Goal: Task Accomplishment & Management: Use online tool/utility

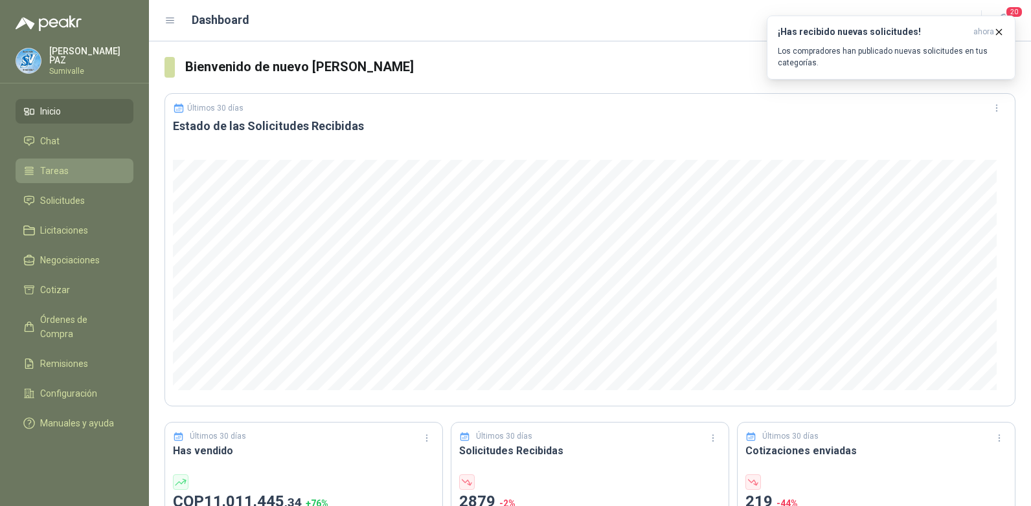
click at [85, 164] on li "Tareas" at bounding box center [74, 171] width 102 height 14
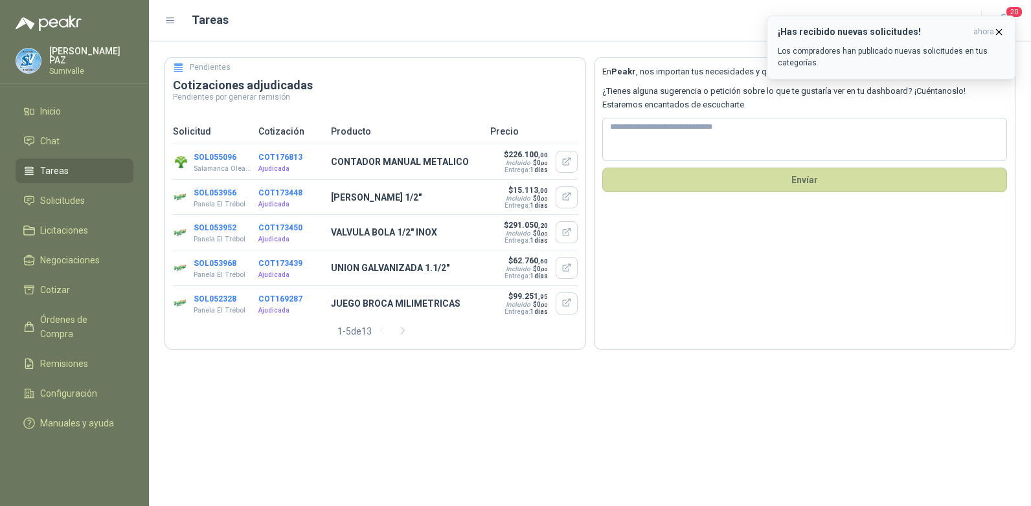
click at [998, 28] on icon "button" at bounding box center [998, 32] width 11 height 11
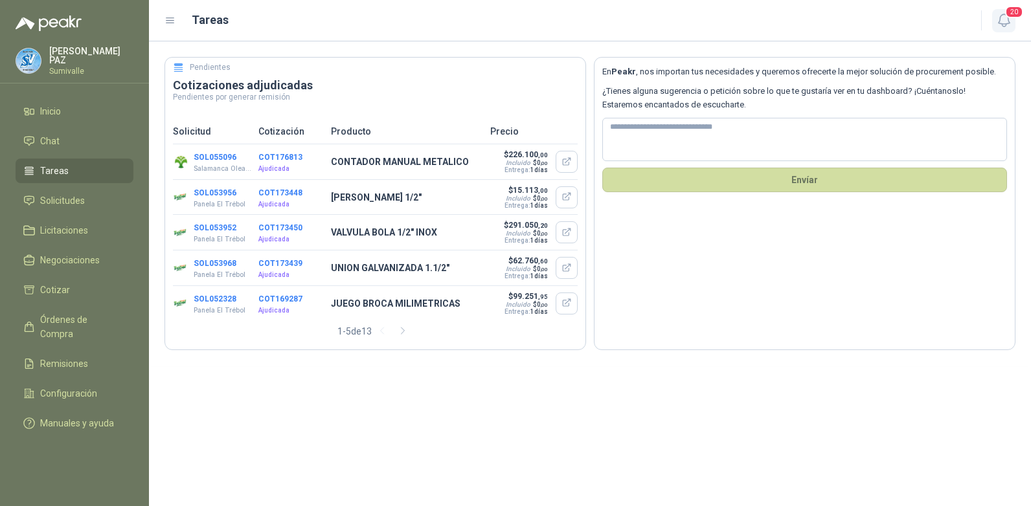
click at [1008, 18] on span "20" at bounding box center [1014, 12] width 18 height 12
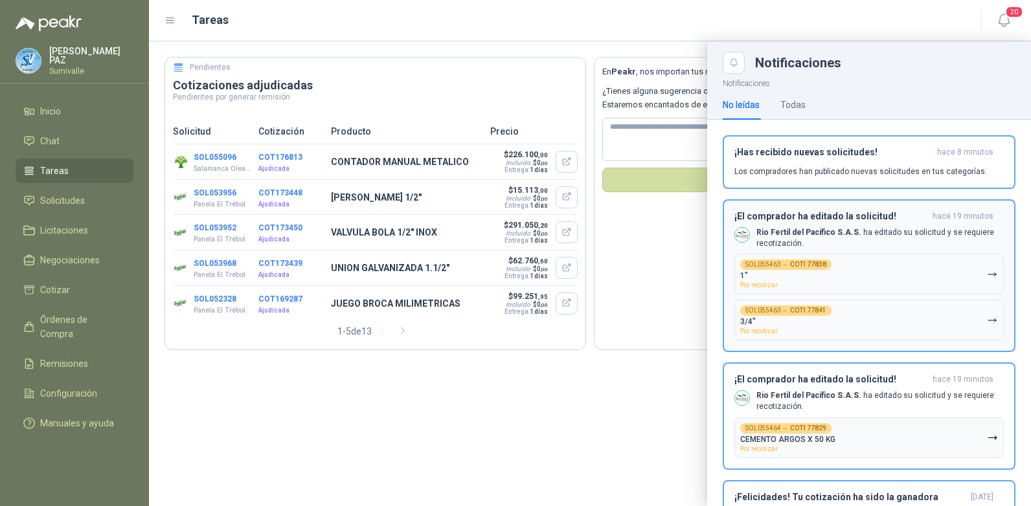
click at [987, 271] on icon "button" at bounding box center [992, 274] width 11 height 11
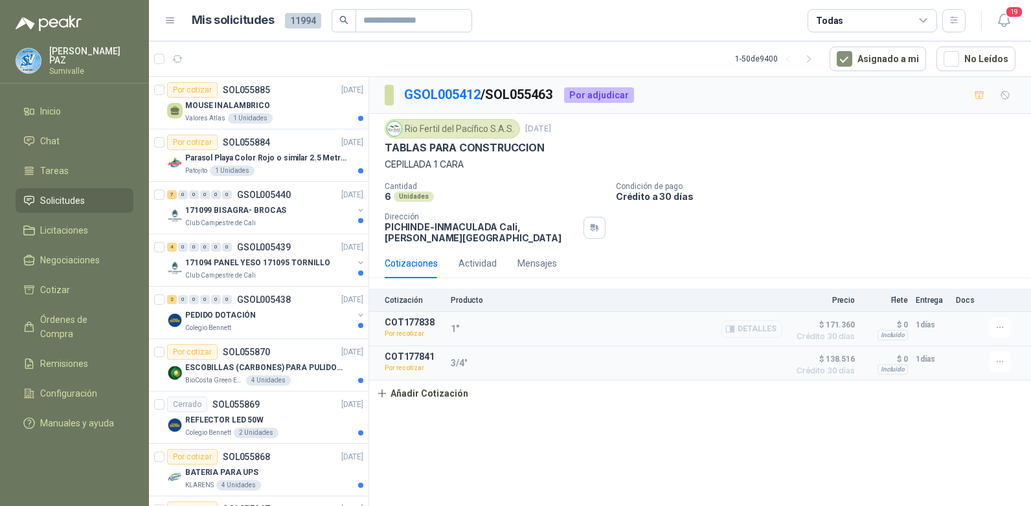
click at [739, 328] on button "Detalles" at bounding box center [751, 329] width 61 height 17
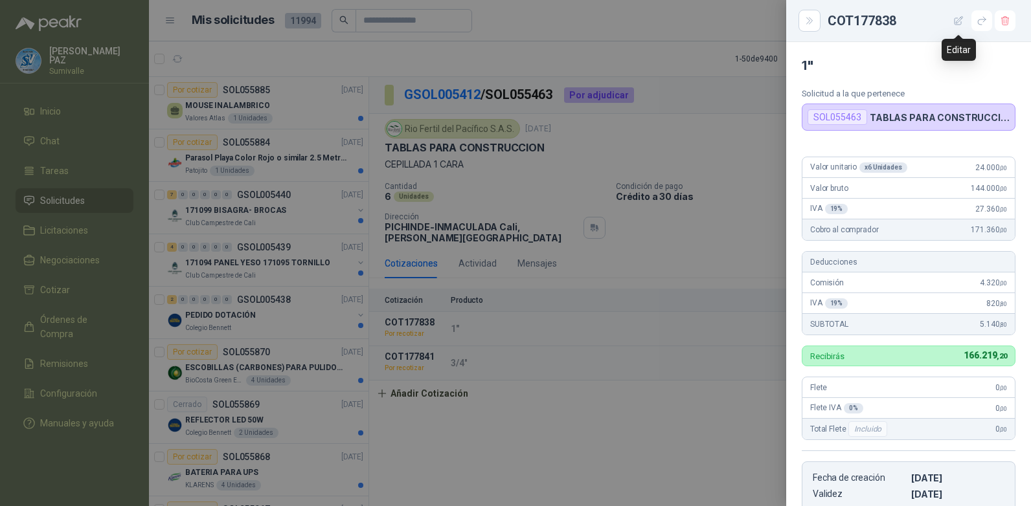
click at [959, 19] on icon "button" at bounding box center [958, 21] width 11 height 11
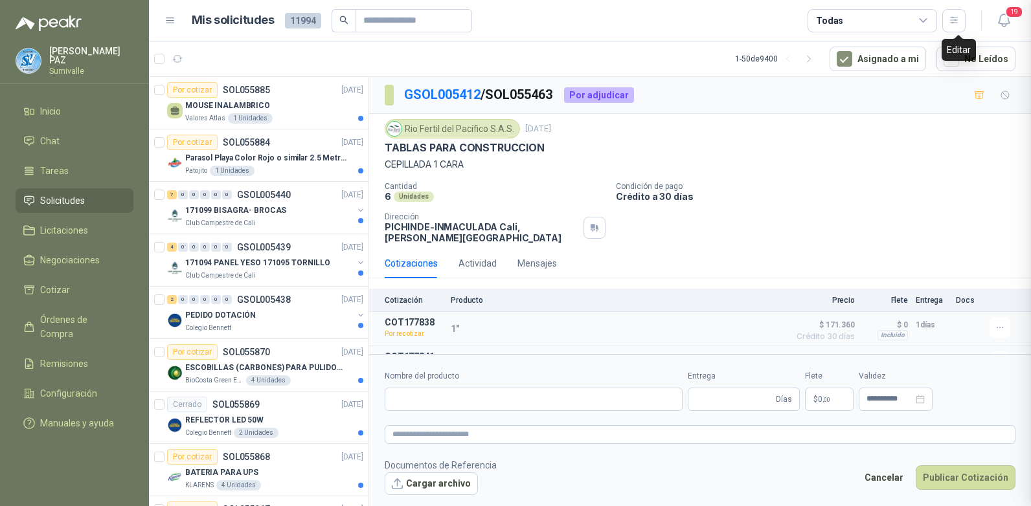
type input "**"
type input "*"
type input "**********"
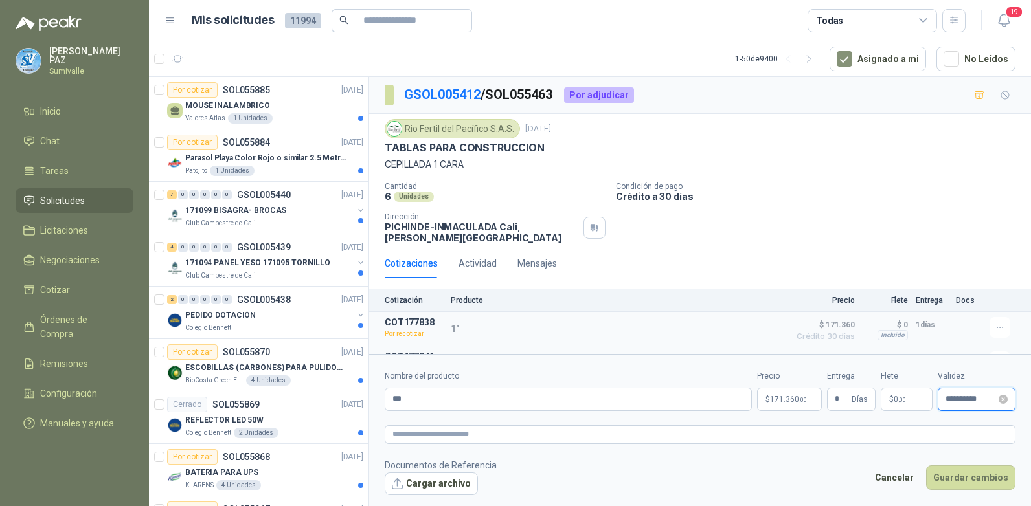
click at [958, 396] on input "**********" at bounding box center [970, 399] width 51 height 8
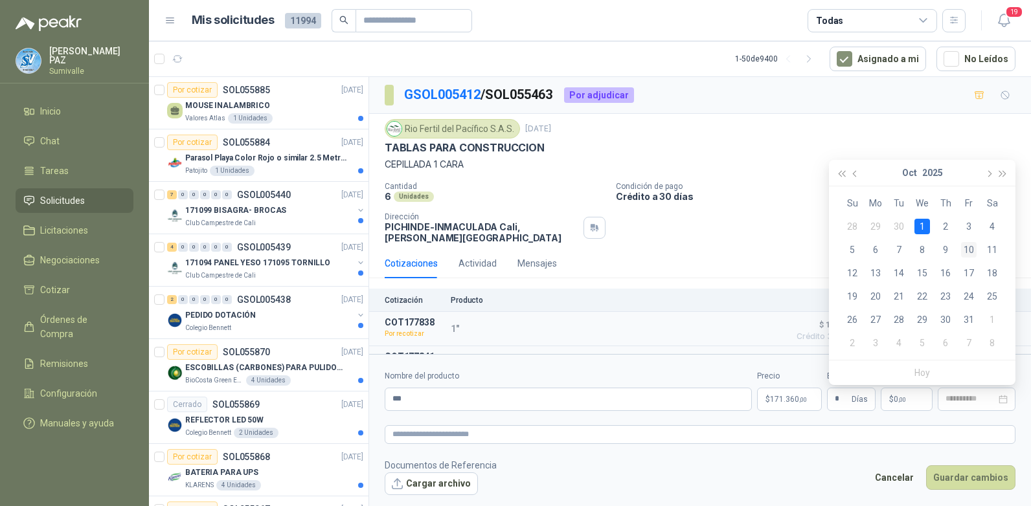
click at [966, 247] on div "10" at bounding box center [969, 250] width 16 height 16
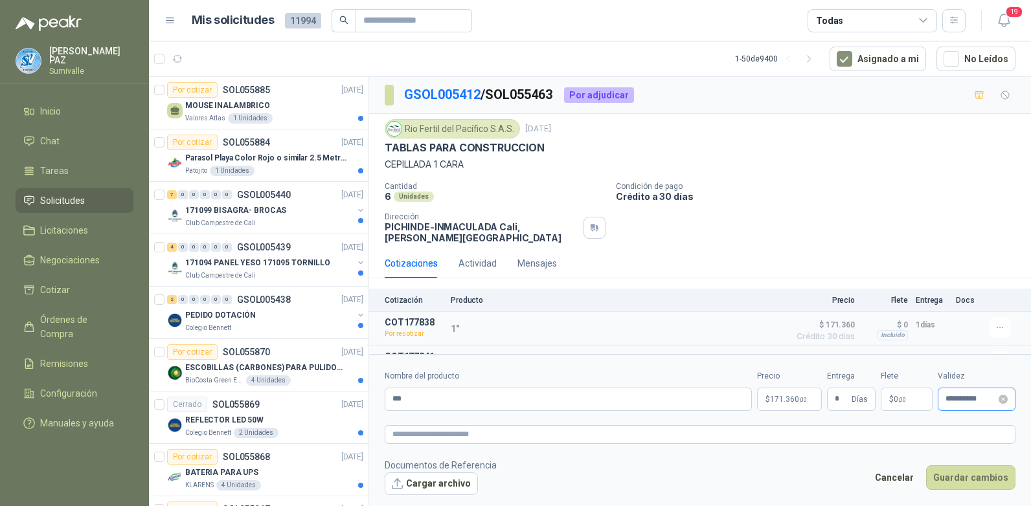
click at [963, 394] on div "**********" at bounding box center [977, 399] width 78 height 23
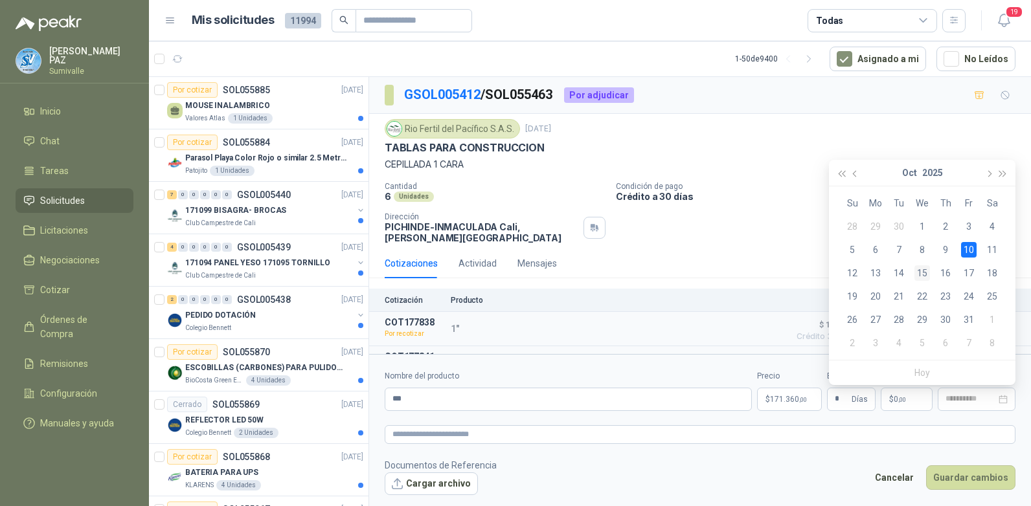
click at [921, 269] on div "15" at bounding box center [922, 273] width 16 height 16
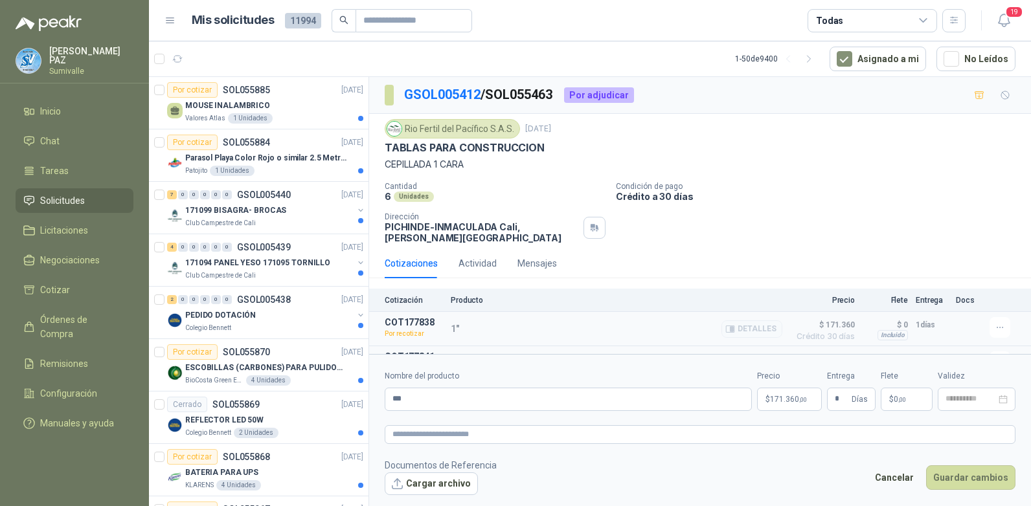
type input "**********"
click at [971, 476] on button "Guardar cambios" at bounding box center [970, 478] width 89 height 25
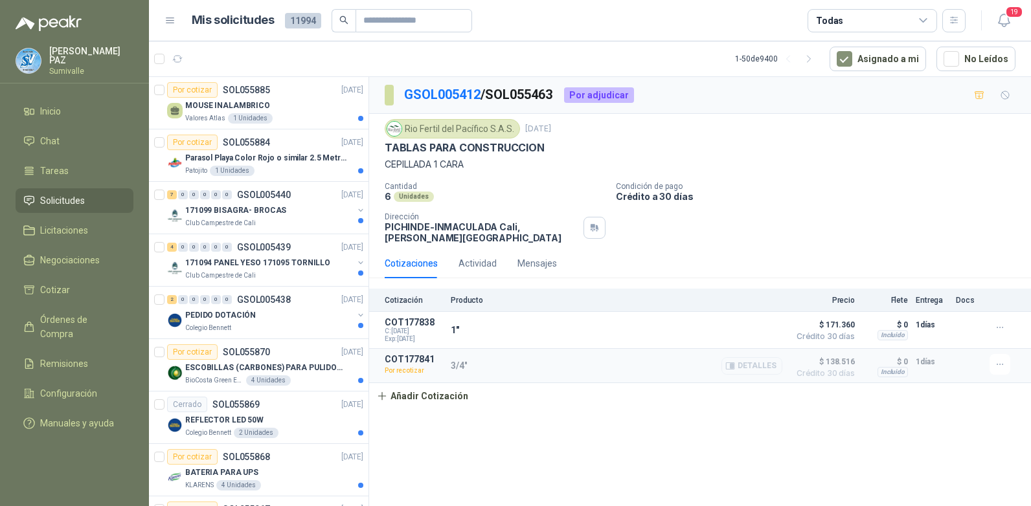
click at [748, 366] on button "Detalles" at bounding box center [751, 365] width 61 height 17
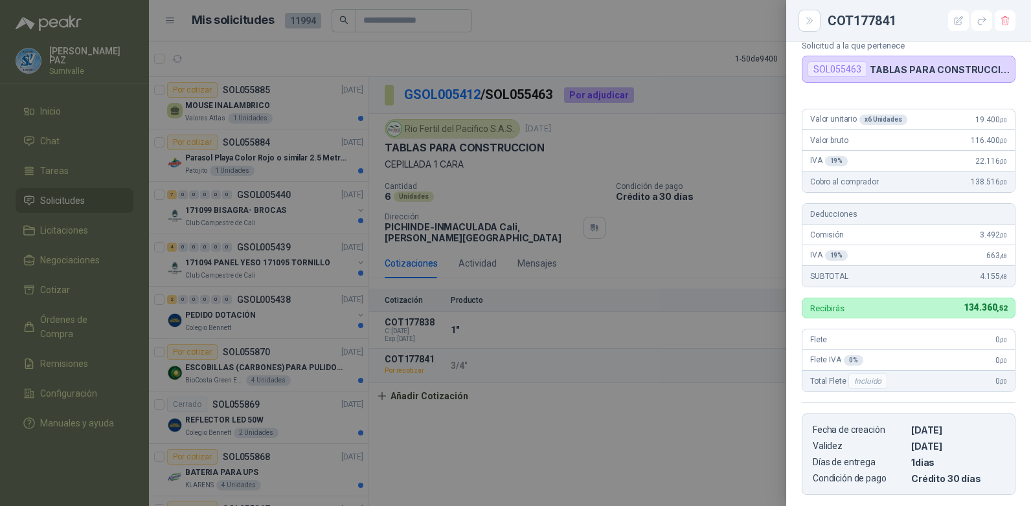
scroll to position [0, 0]
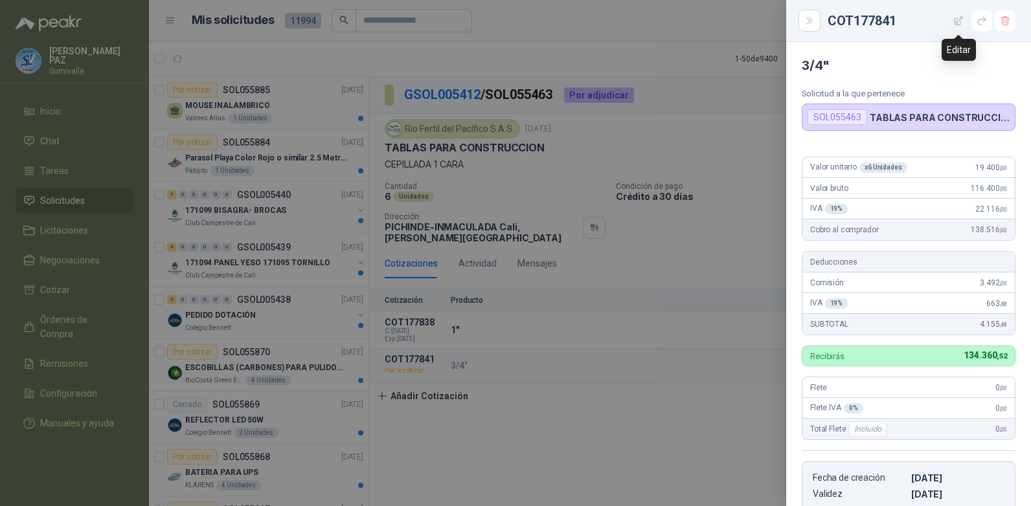
click at [960, 17] on icon "button" at bounding box center [958, 21] width 11 height 11
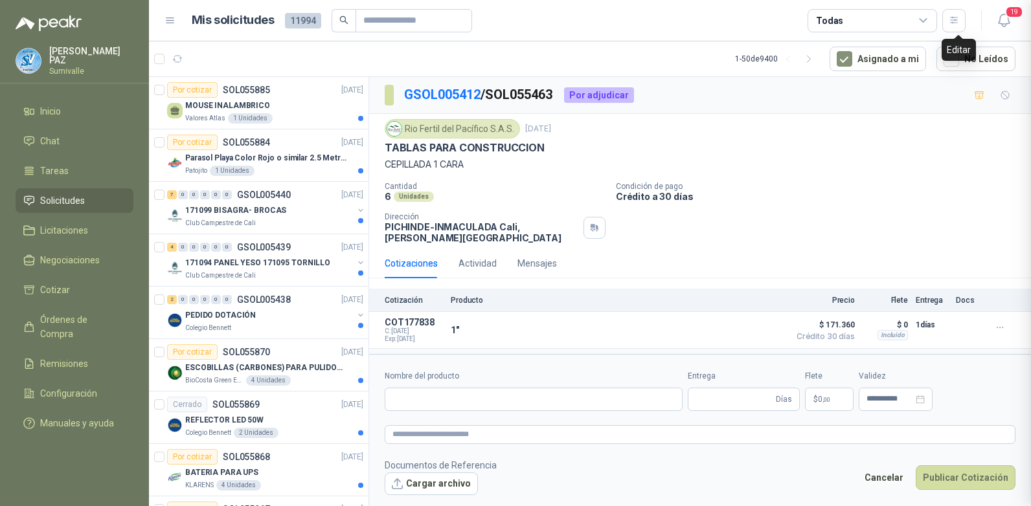
scroll to position [252, 0]
type input "****"
type input "*"
type input "**********"
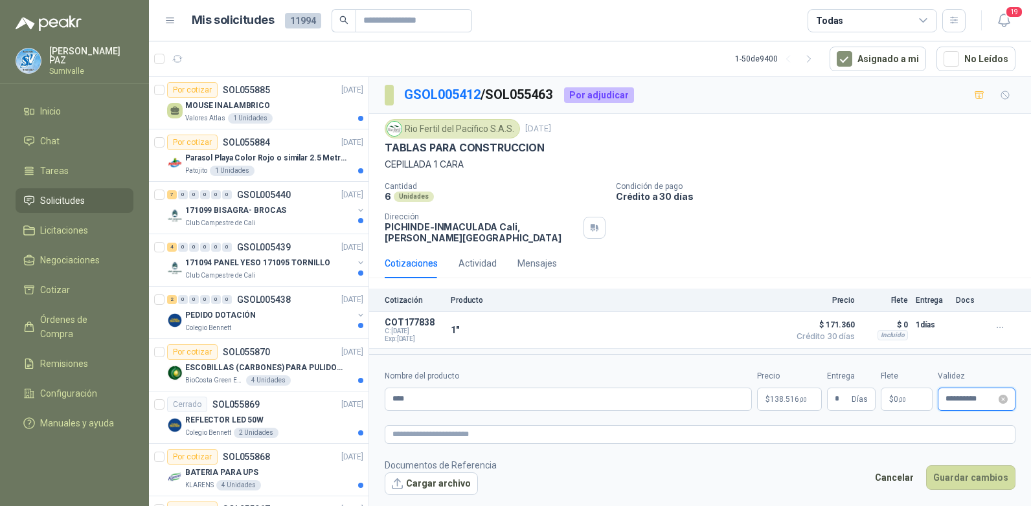
click at [949, 398] on input "**********" at bounding box center [970, 399] width 51 height 8
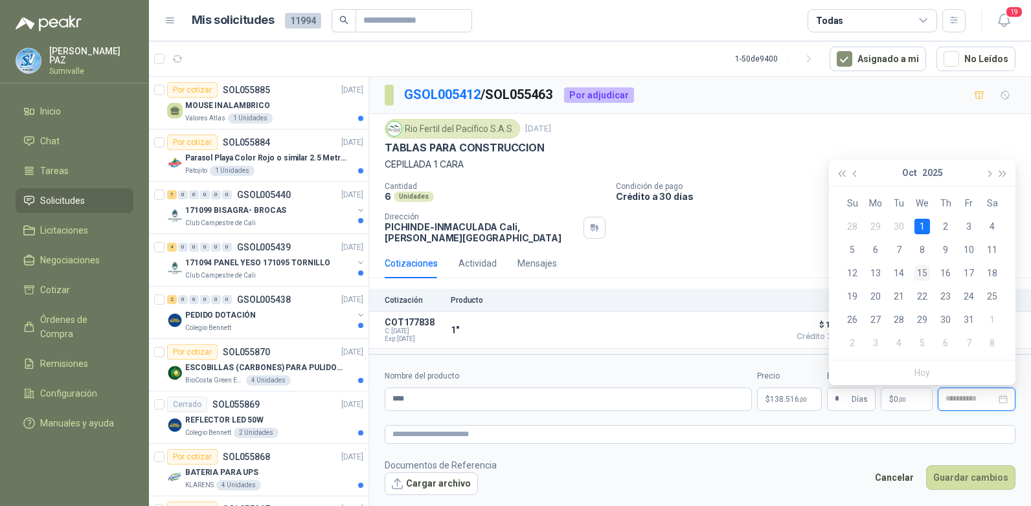
type input "**********"
click at [925, 271] on div "15" at bounding box center [922, 273] width 16 height 16
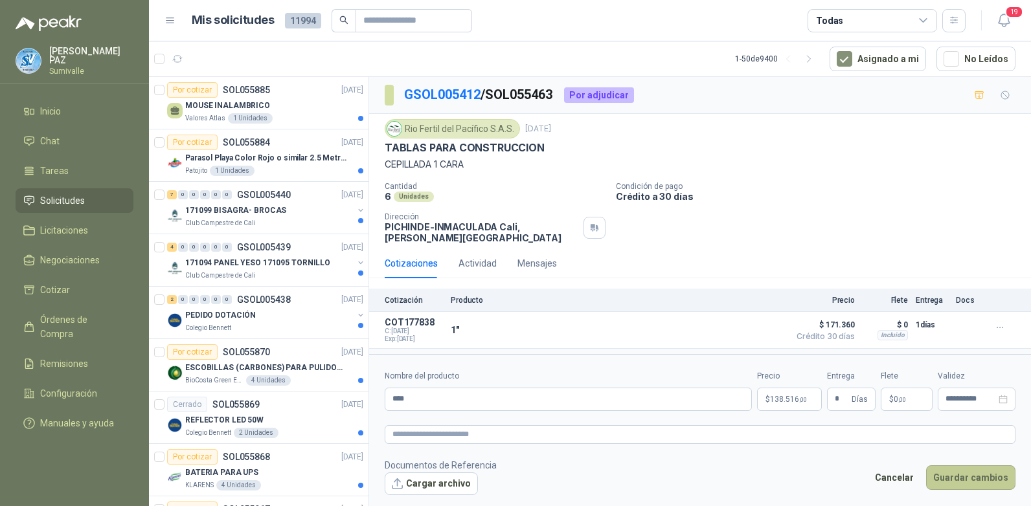
click at [952, 469] on button "Guardar cambios" at bounding box center [970, 478] width 89 height 25
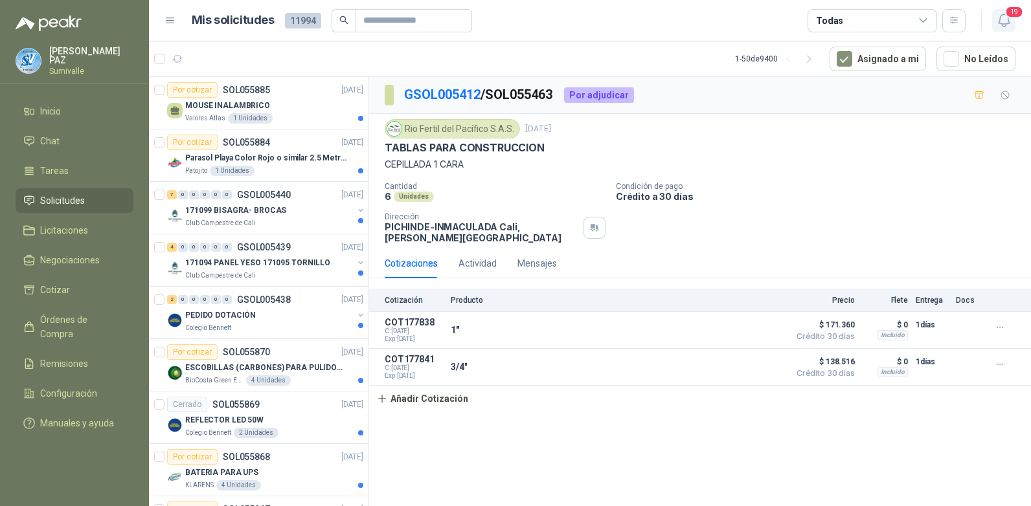
click at [1003, 14] on icon "button" at bounding box center [1003, 20] width 11 height 12
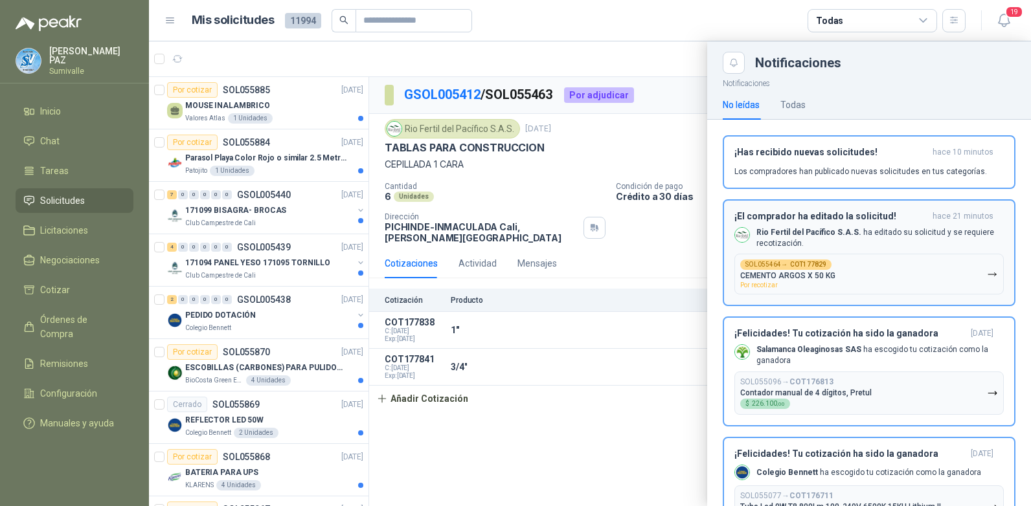
click at [976, 269] on button "SOL055464 → COT177829 CEMENTO ARGOS X 50 KG Por recotizar" at bounding box center [868, 274] width 269 height 41
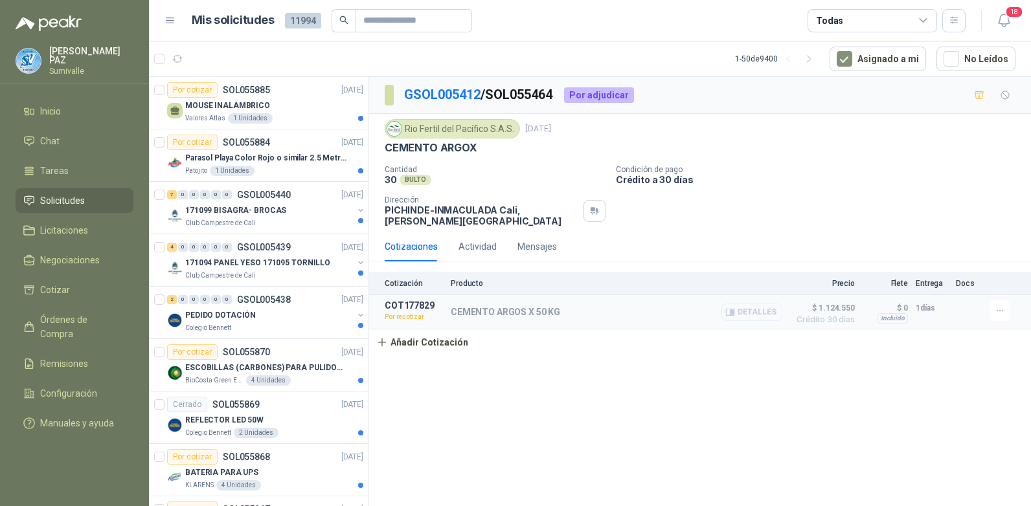
click at [744, 313] on button "Detalles" at bounding box center [751, 312] width 61 height 17
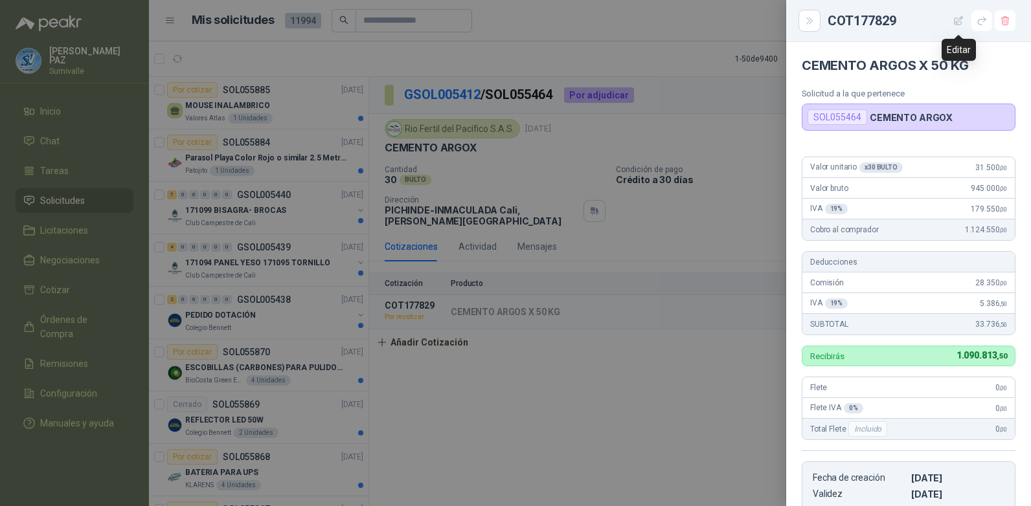
click at [957, 25] on icon "button" at bounding box center [958, 20] width 8 height 8
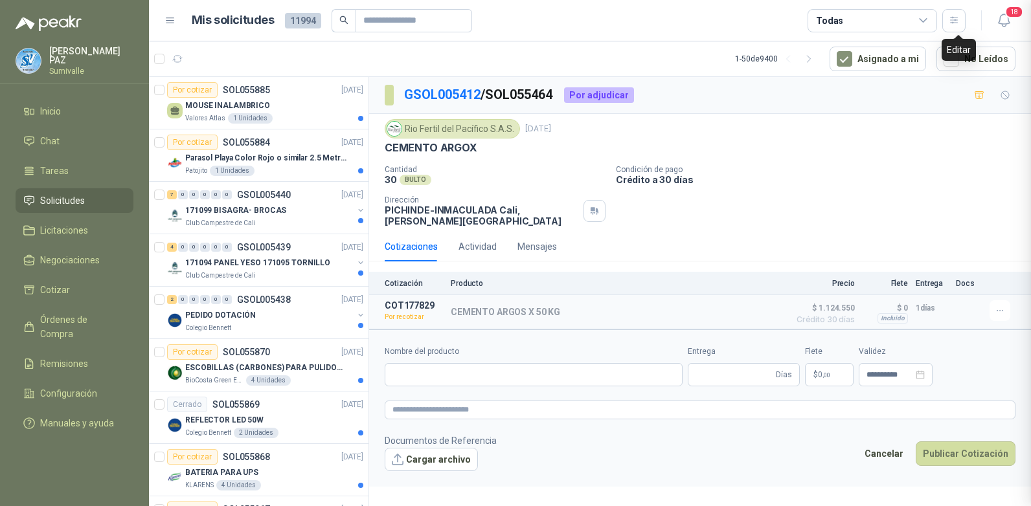
type input "**********"
type input "*"
type input "**********"
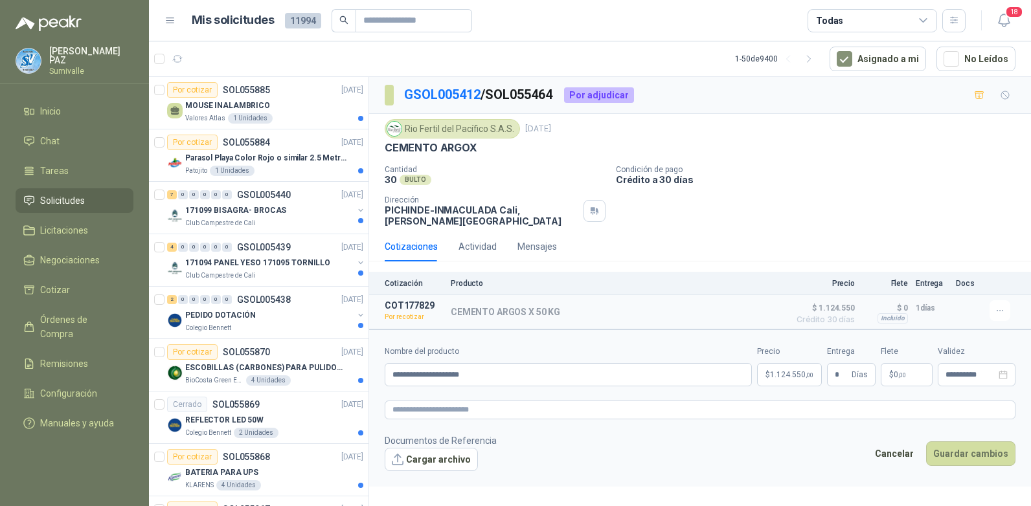
click at [803, 377] on body "JUAN CAMILO PAZ Sumivalle Inicio Chat Tareas Solicitudes Licitaciones Negociaci…" at bounding box center [515, 253] width 1031 height 506
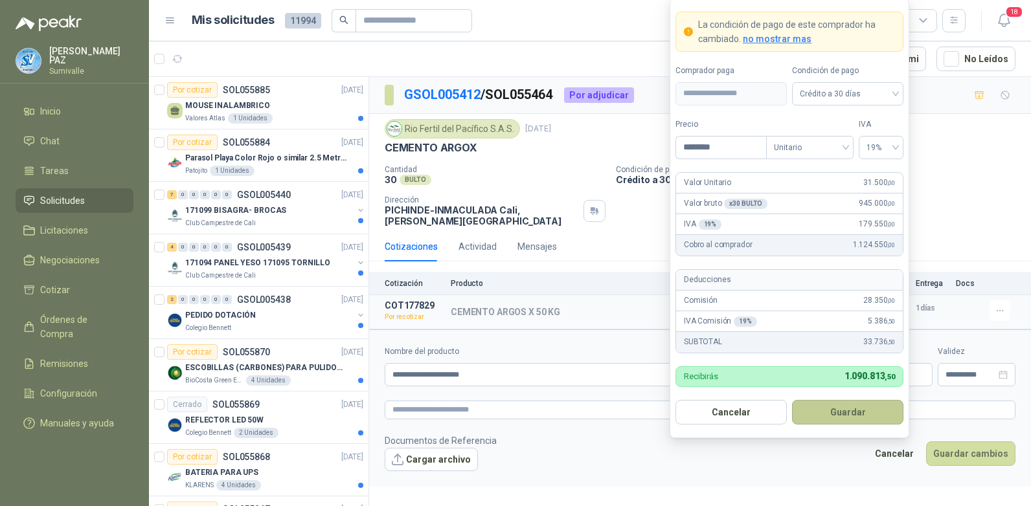
click at [858, 407] on button "Guardar" at bounding box center [847, 412] width 111 height 25
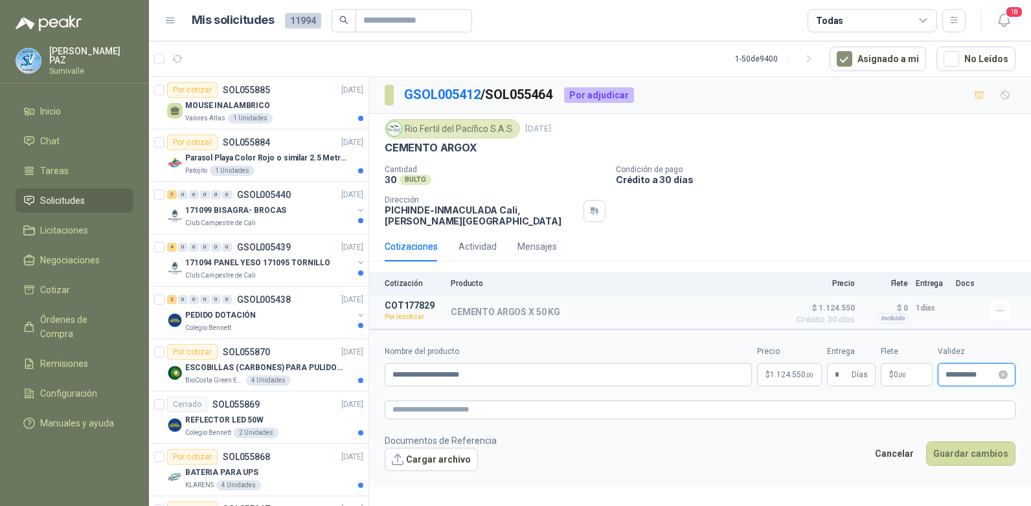
click at [952, 372] on input "**********" at bounding box center [970, 375] width 51 height 8
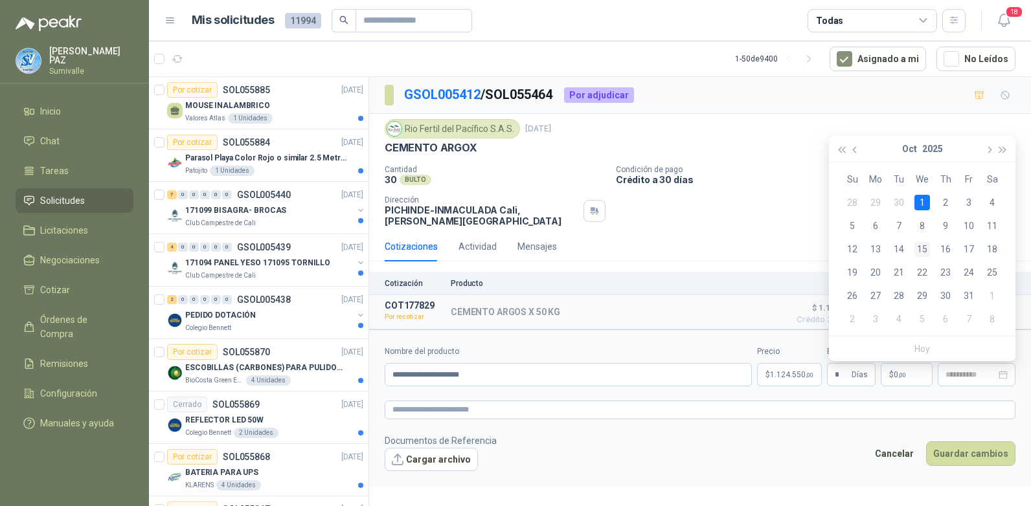
click at [923, 242] on div "15" at bounding box center [922, 250] width 16 height 16
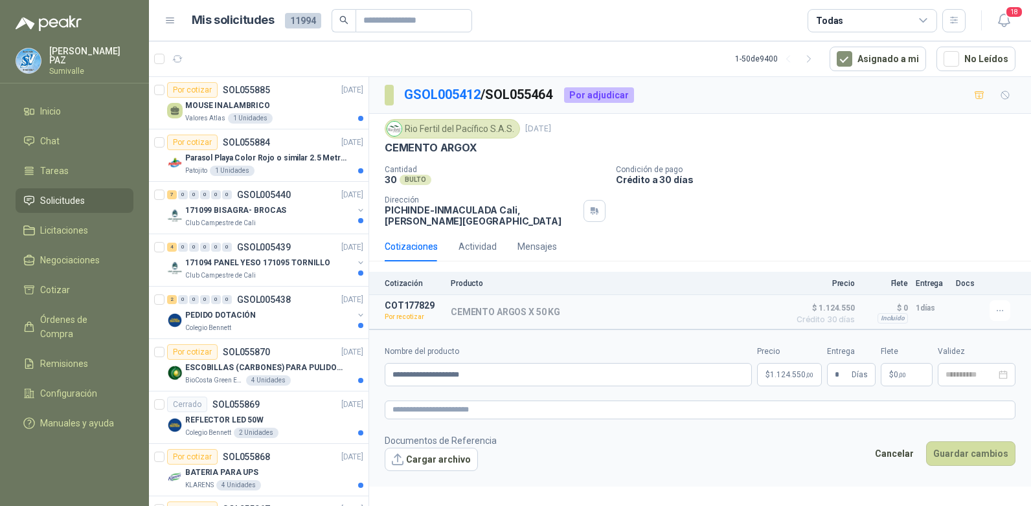
type input "**********"
click at [972, 447] on button "Guardar cambios" at bounding box center [970, 454] width 89 height 25
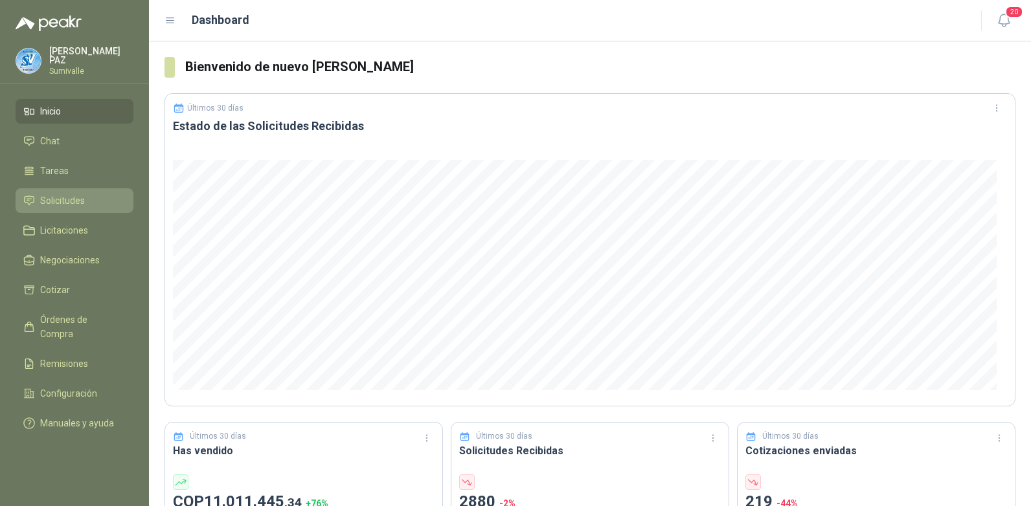
click at [75, 198] on span "Solicitudes" at bounding box center [62, 201] width 45 height 14
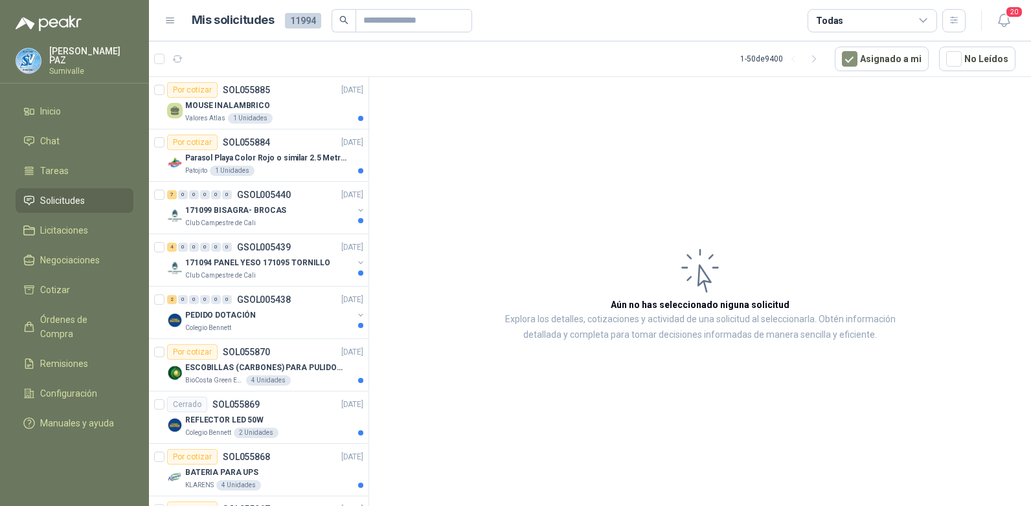
click at [896, 21] on div "Todas" at bounding box center [872, 20] width 130 height 23
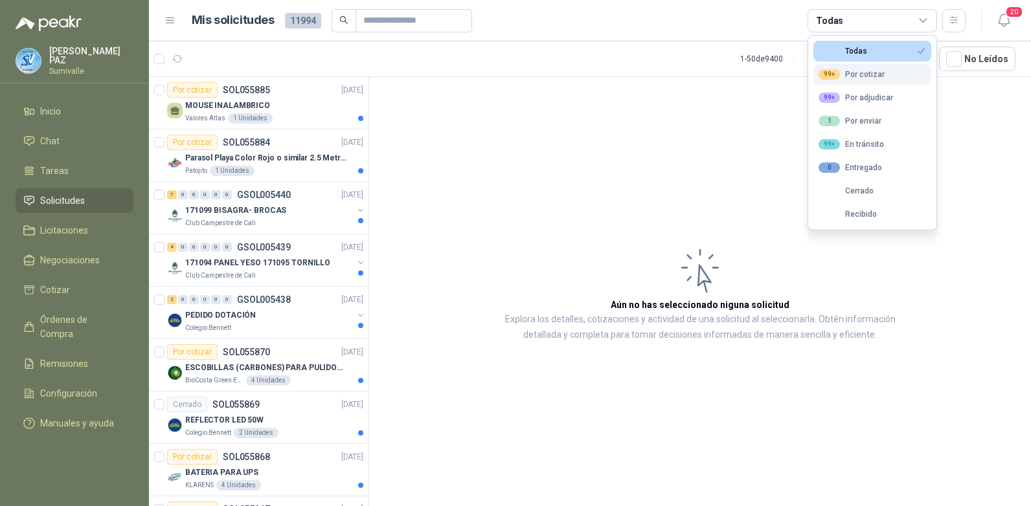
click at [897, 72] on button "99+ Por cotizar" at bounding box center [872, 74] width 118 height 21
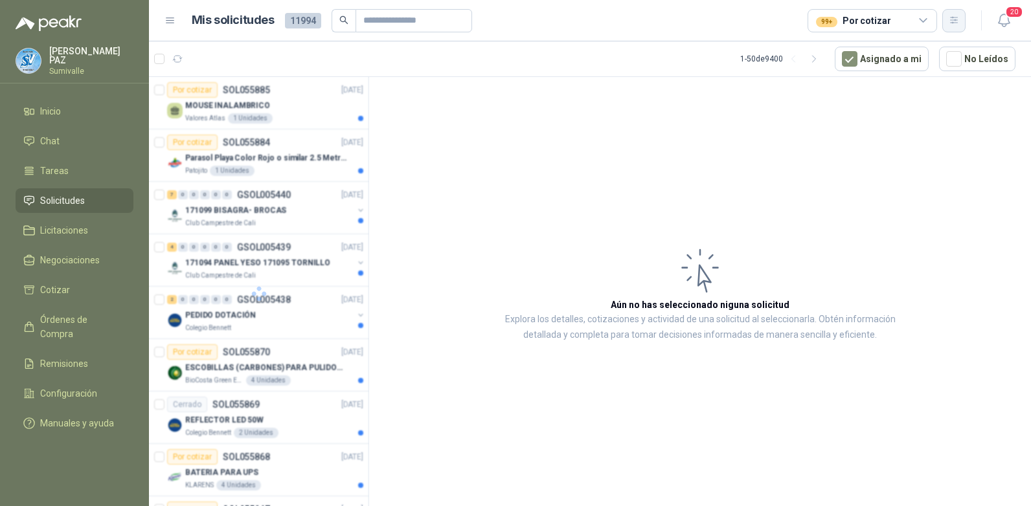
click at [951, 21] on icon "button" at bounding box center [954, 20] width 11 height 11
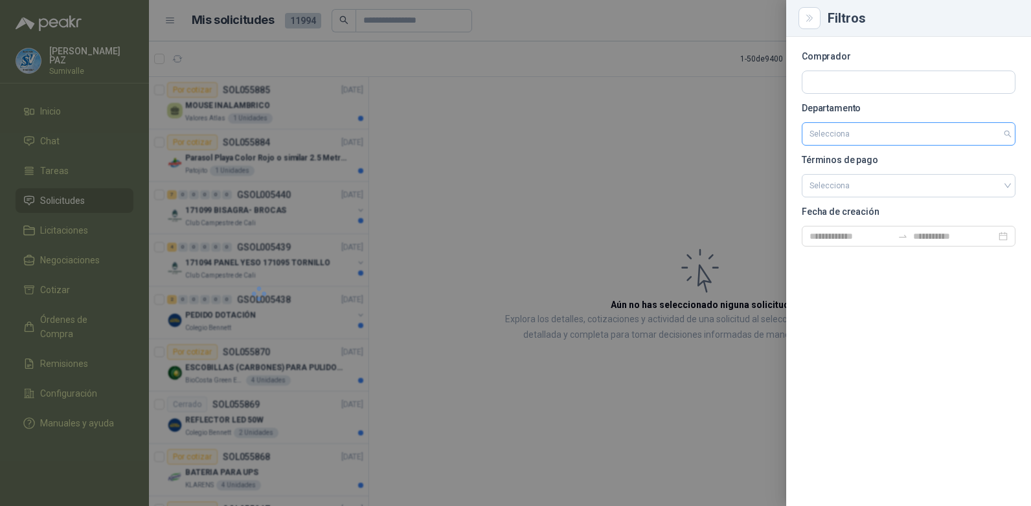
click at [880, 137] on input "search" at bounding box center [908, 134] width 198 height 22
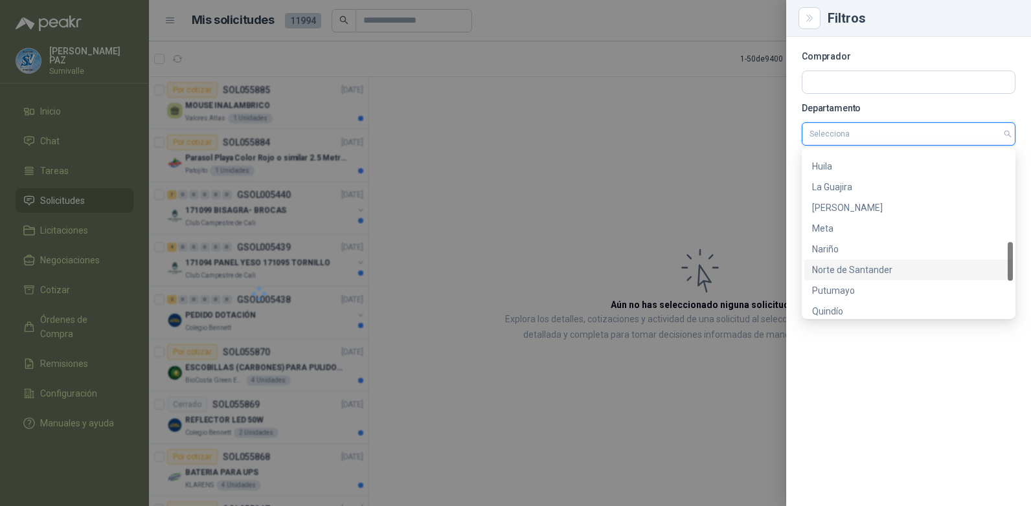
scroll to position [518, 0]
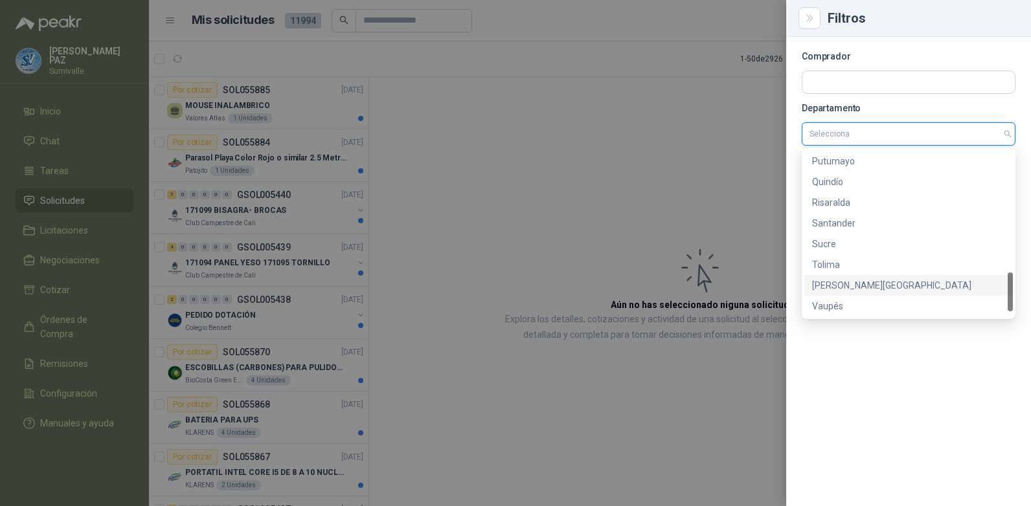
click at [859, 285] on div "[PERSON_NAME][GEOGRAPHIC_DATA]" at bounding box center [908, 285] width 193 height 14
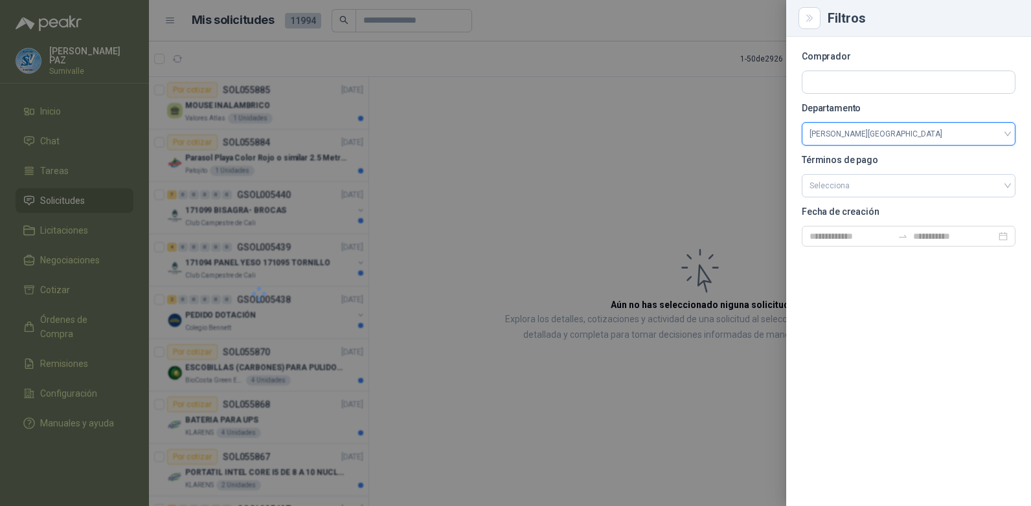
click at [499, 214] on div at bounding box center [515, 253] width 1031 height 506
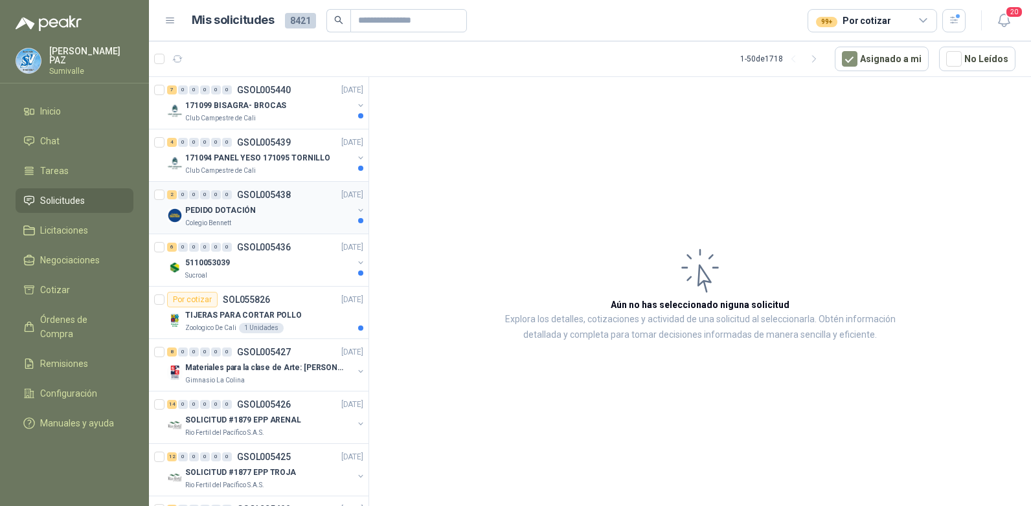
click at [263, 210] on div "PEDIDO DOTACIÓN" at bounding box center [269, 211] width 168 height 16
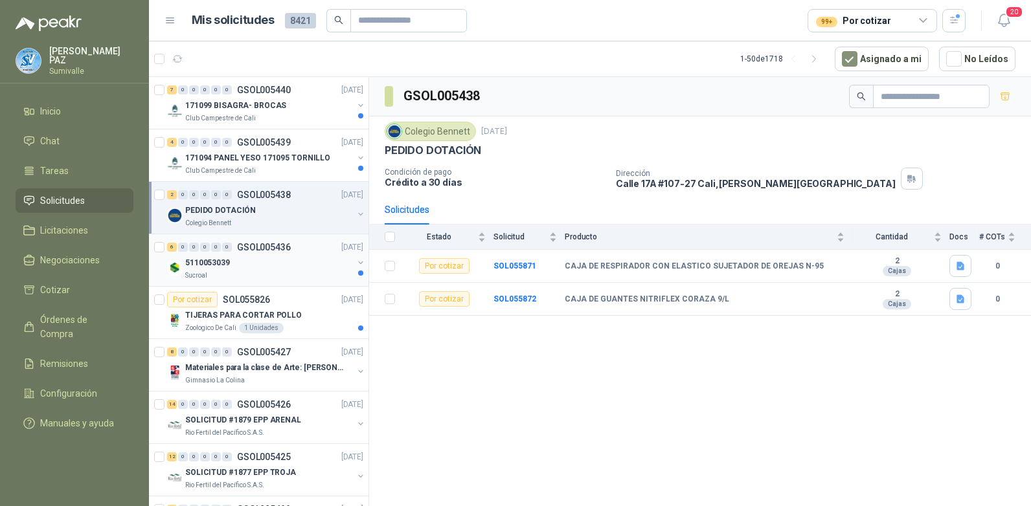
click at [260, 263] on div "5110053039" at bounding box center [269, 263] width 168 height 16
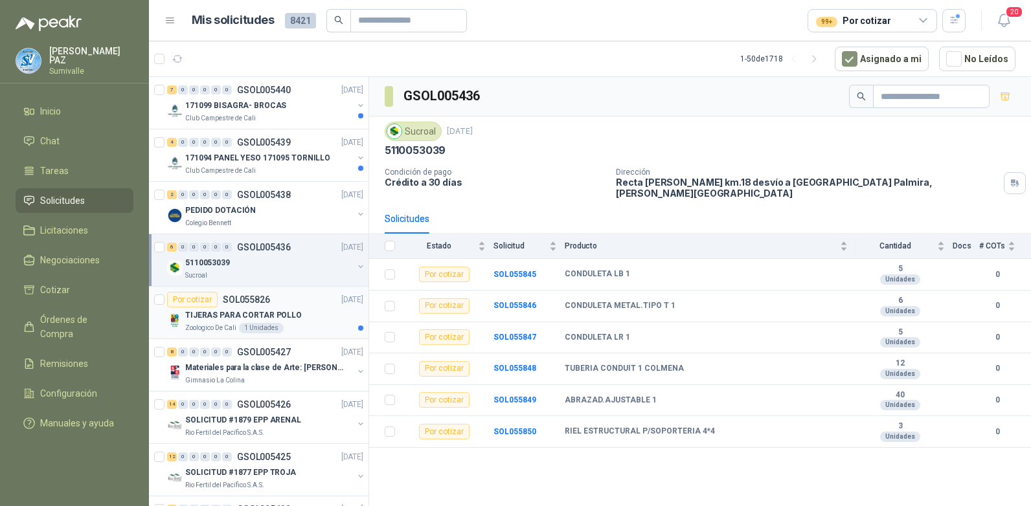
click at [286, 317] on p "TIJERAS PARA CORTAR POLLO" at bounding box center [243, 316] width 117 height 12
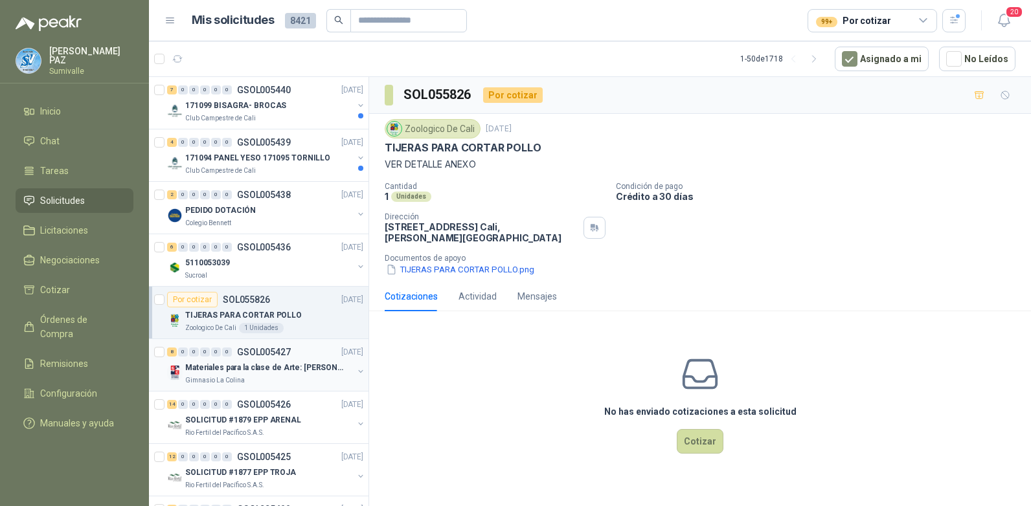
click at [285, 368] on p "Materiales para la clase de Arte: [PERSON_NAME]" at bounding box center [265, 368] width 161 height 12
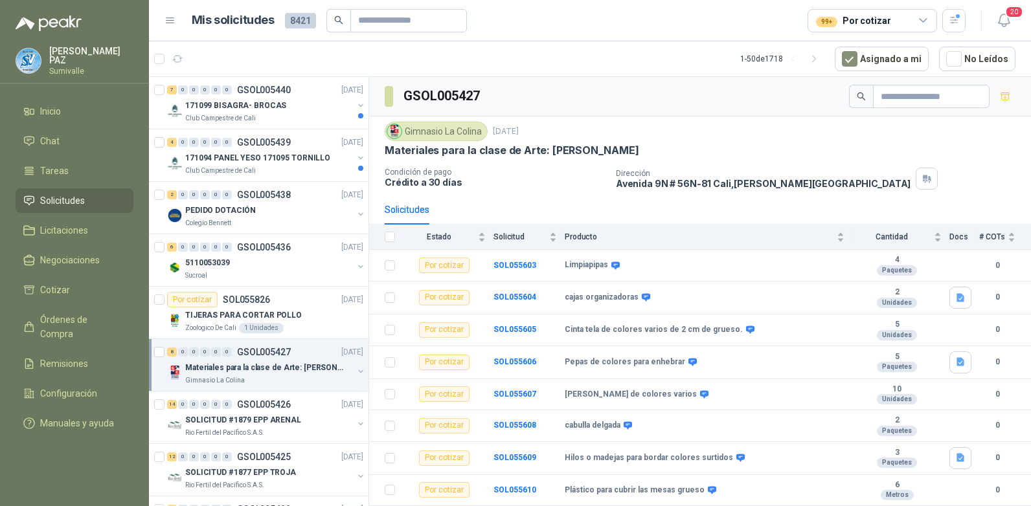
scroll to position [130, 0]
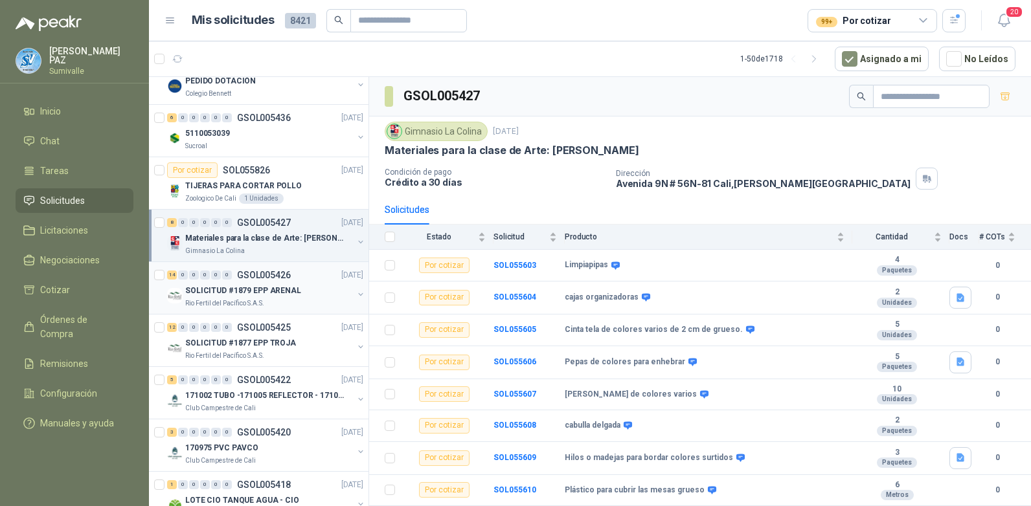
click at [284, 284] on div "SOLICITUD #1879 EPP ARENAL" at bounding box center [269, 291] width 168 height 16
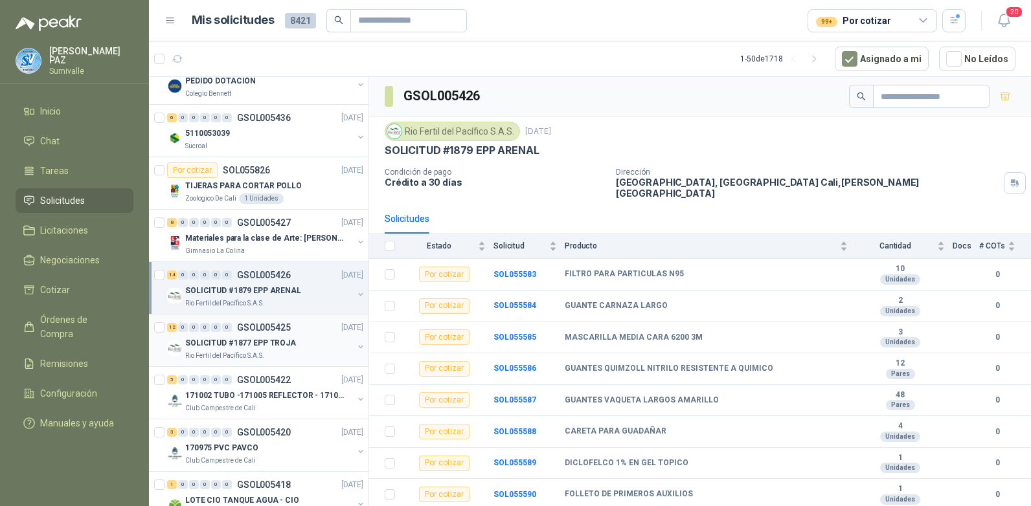
click at [271, 340] on p "SOLICITUD #1877 EPP TROJA" at bounding box center [240, 343] width 111 height 12
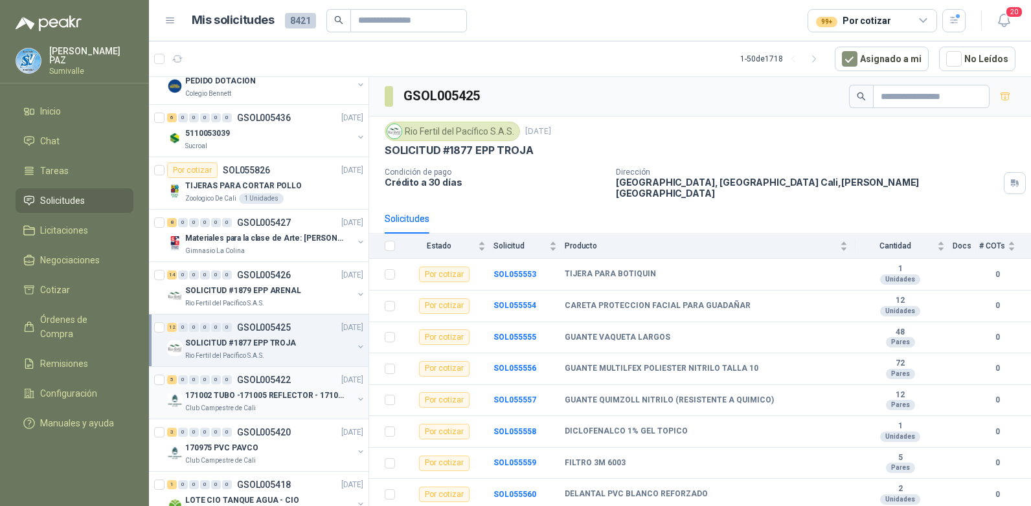
click at [284, 390] on p "171002 TUBO -171005 REFLECTOR - 171007 PANEL" at bounding box center [265, 396] width 161 height 12
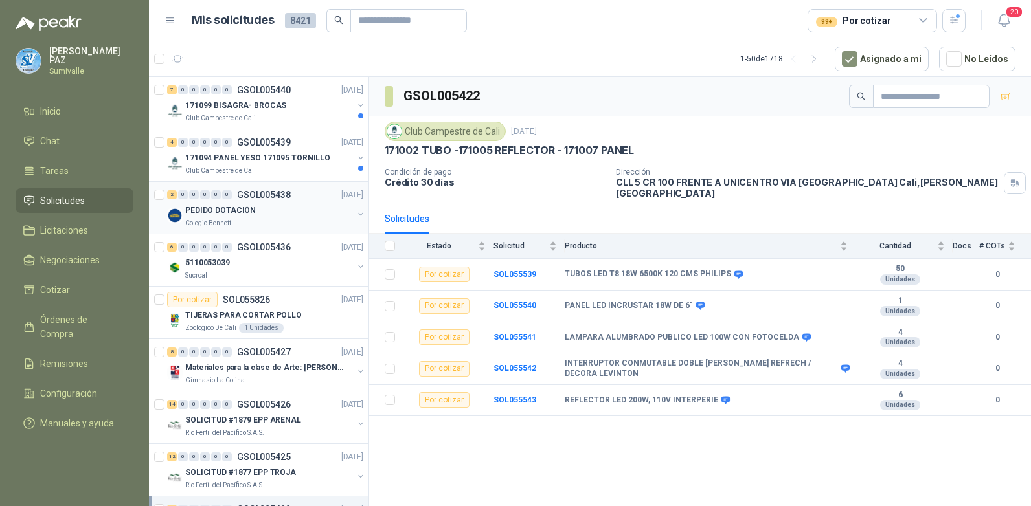
click at [258, 219] on div "Colegio Bennett" at bounding box center [269, 223] width 168 height 10
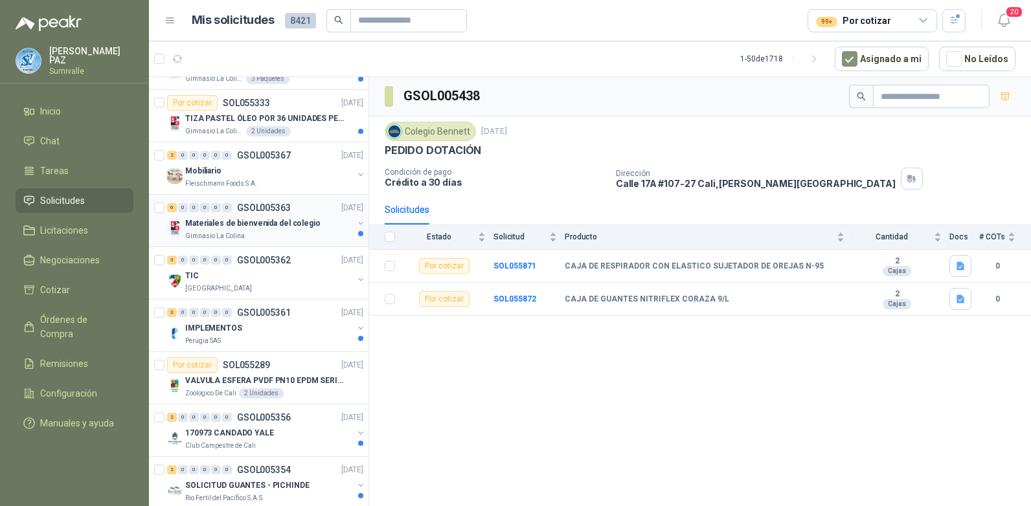
scroll to position [1748, 0]
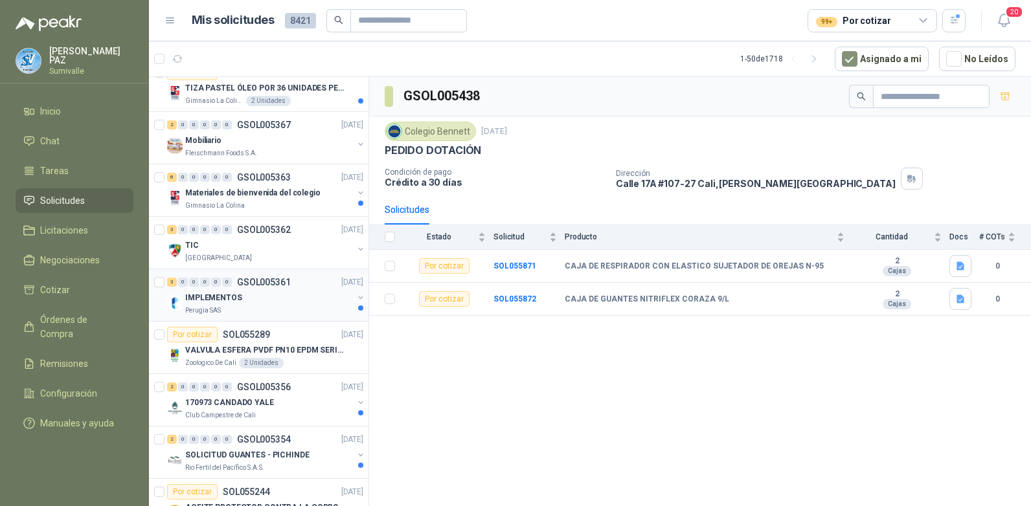
click at [304, 308] on div "Perugia SAS" at bounding box center [269, 311] width 168 height 10
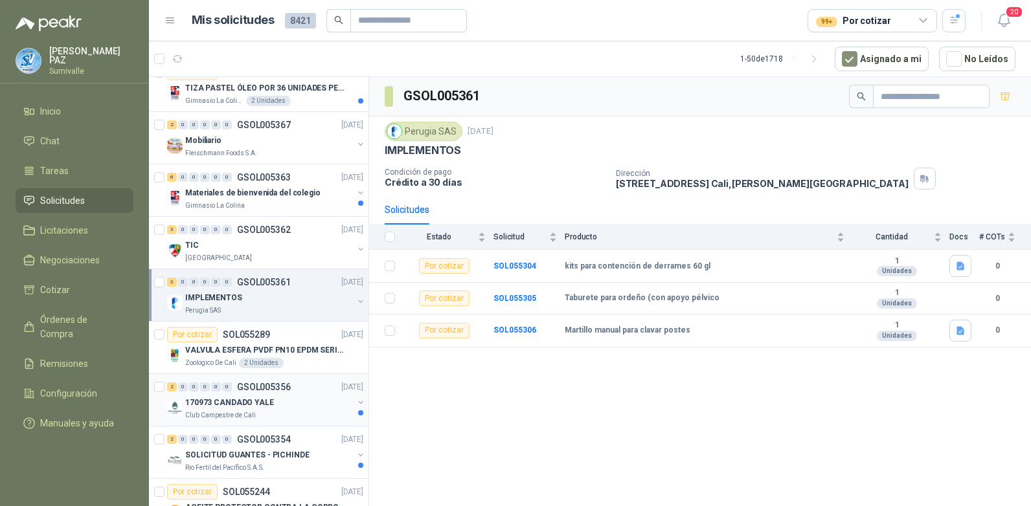
click at [310, 378] on div "2 0 0 0 0 0 GSOL005356 09/09/25 170973 CANDADO YALE Club Campestre de Cali" at bounding box center [259, 400] width 220 height 52
click at [311, 389] on div "2 0 0 0 0 0 GSOL005356 09/09/25" at bounding box center [266, 387] width 199 height 16
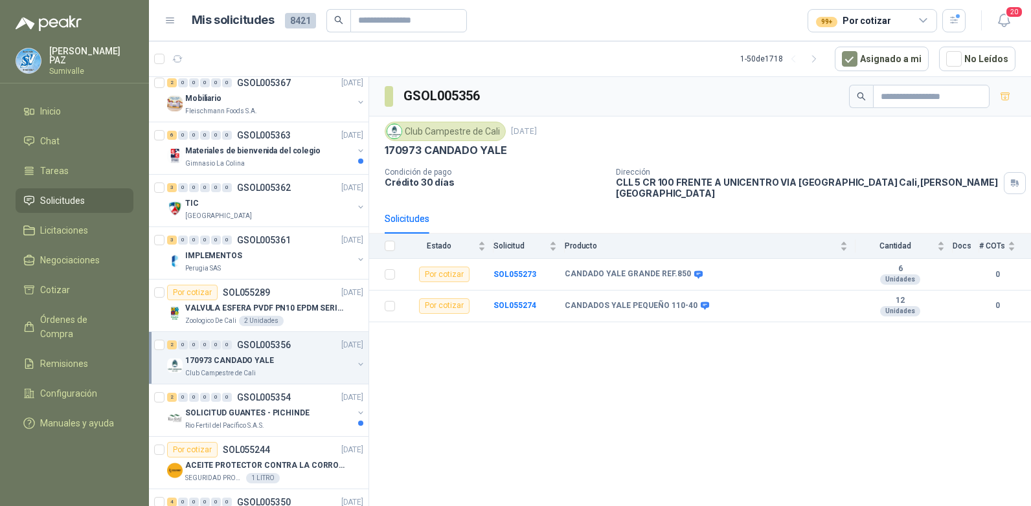
scroll to position [1813, 0]
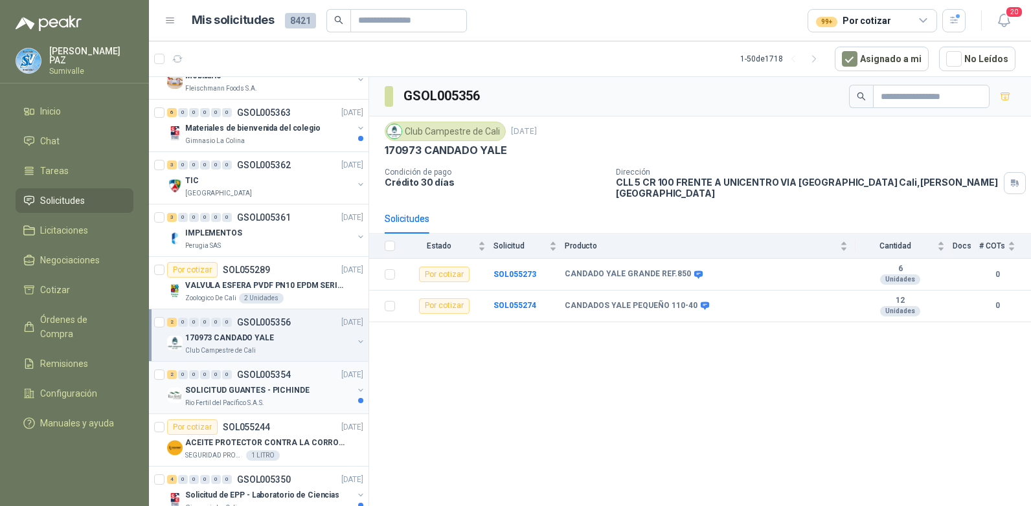
click at [273, 395] on p "SOLICITUD GUANTES - PICHINDE" at bounding box center [247, 391] width 124 height 12
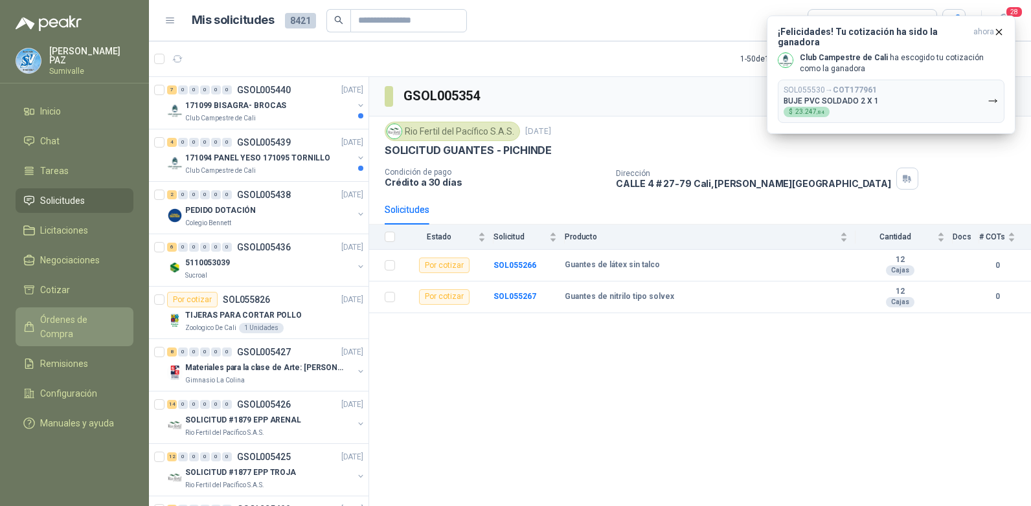
click at [95, 315] on span "Órdenes de Compra" at bounding box center [80, 327] width 81 height 28
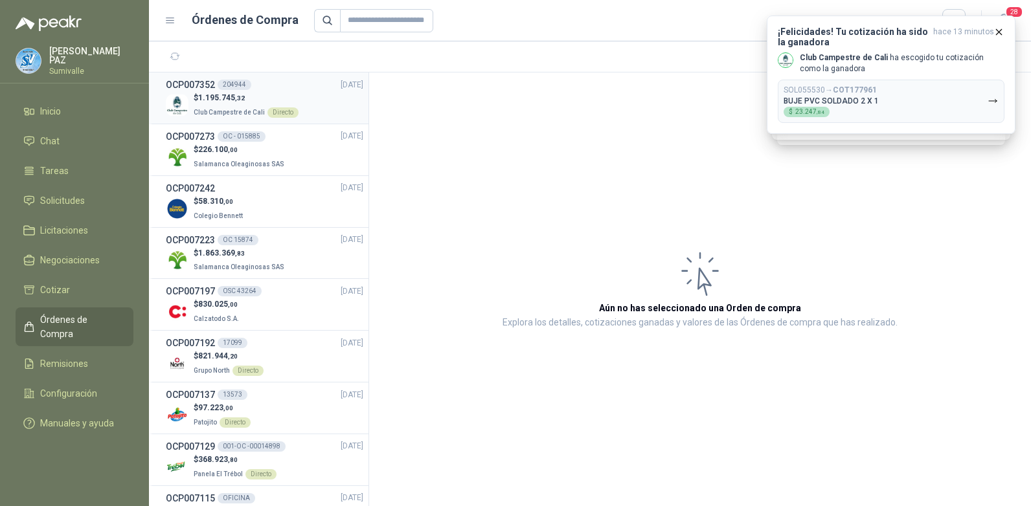
click at [291, 96] on p "$ 1.195.745 ,32" at bounding box center [246, 98] width 105 height 12
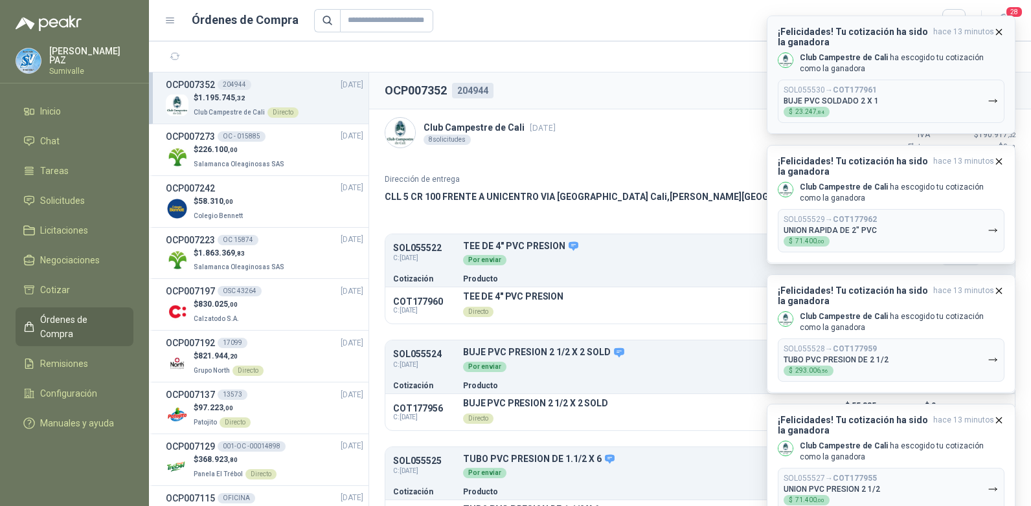
click at [998, 30] on icon "button" at bounding box center [998, 32] width 11 height 11
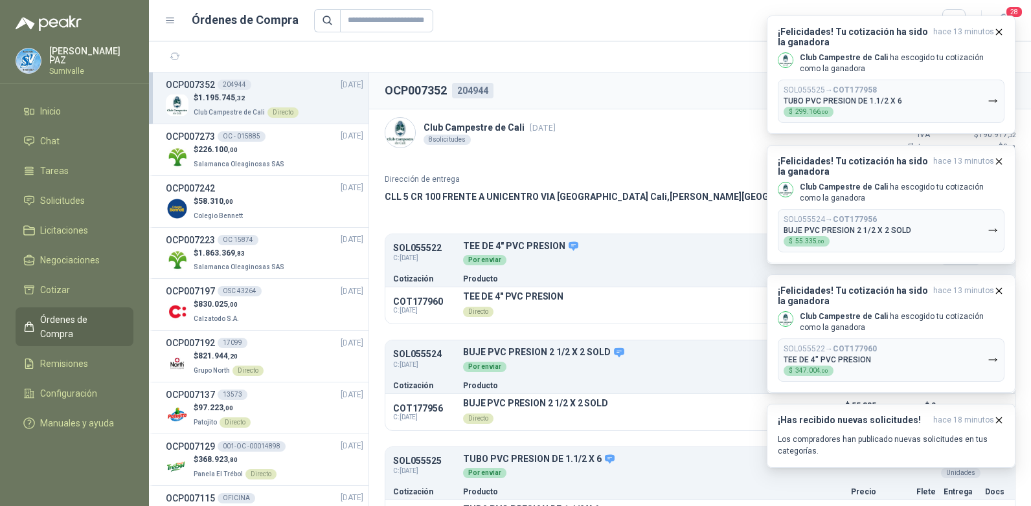
click at [998, 30] on icon "button" at bounding box center [998, 32] width 11 height 11
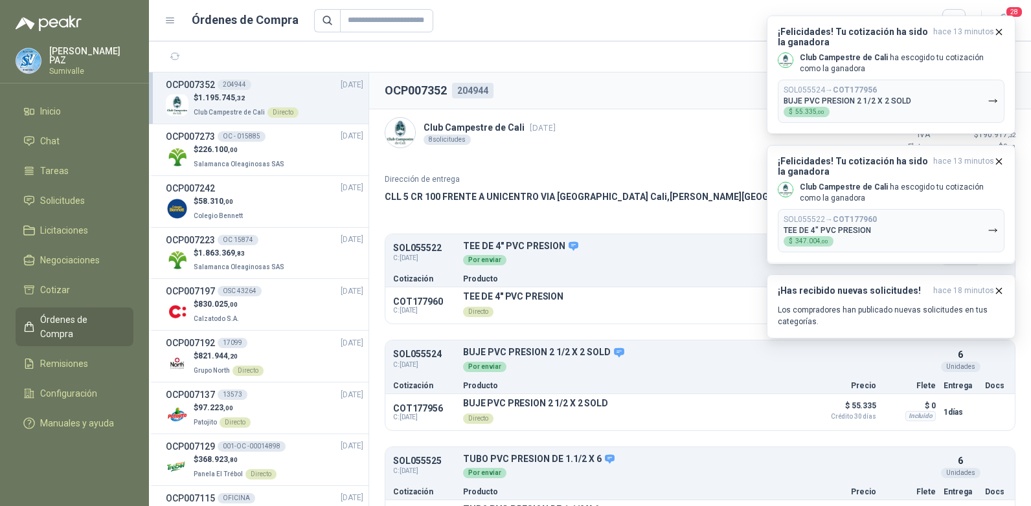
click at [998, 30] on icon "button" at bounding box center [998, 32] width 11 height 11
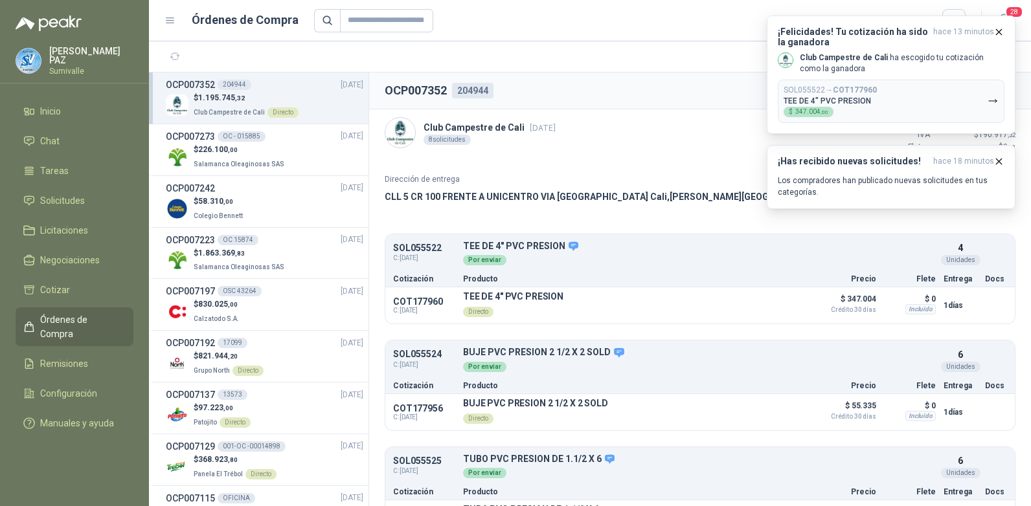
click at [998, 30] on icon "button" at bounding box center [998, 32] width 11 height 11
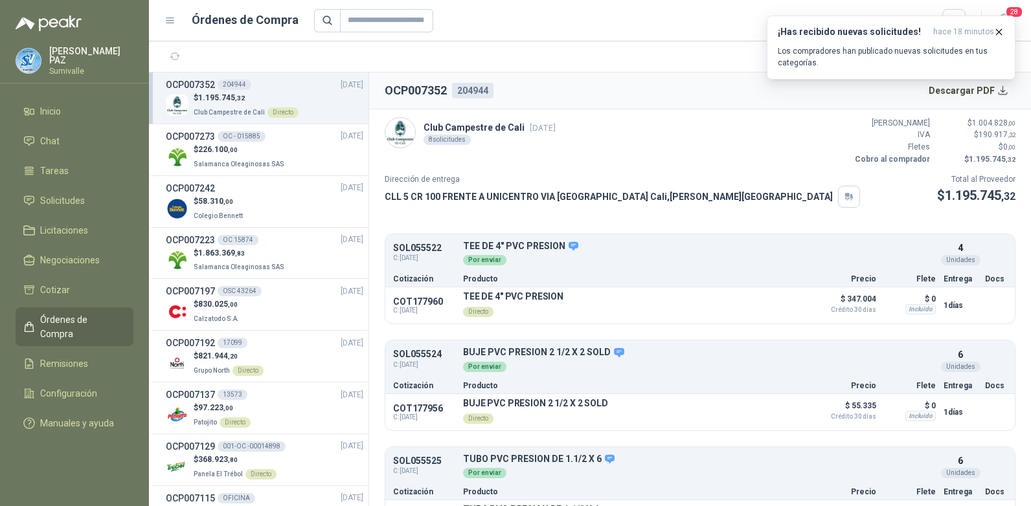
click at [998, 30] on icon "button" at bounding box center [998, 32] width 11 height 11
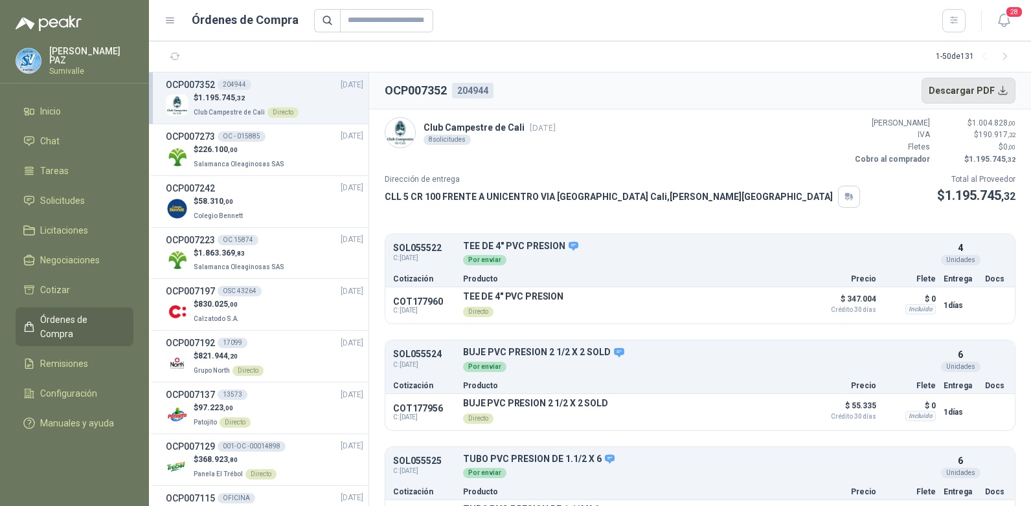
click at [949, 82] on button "Descargar PDF" at bounding box center [968, 91] width 95 height 26
click at [78, 194] on span "Solicitudes" at bounding box center [62, 201] width 45 height 14
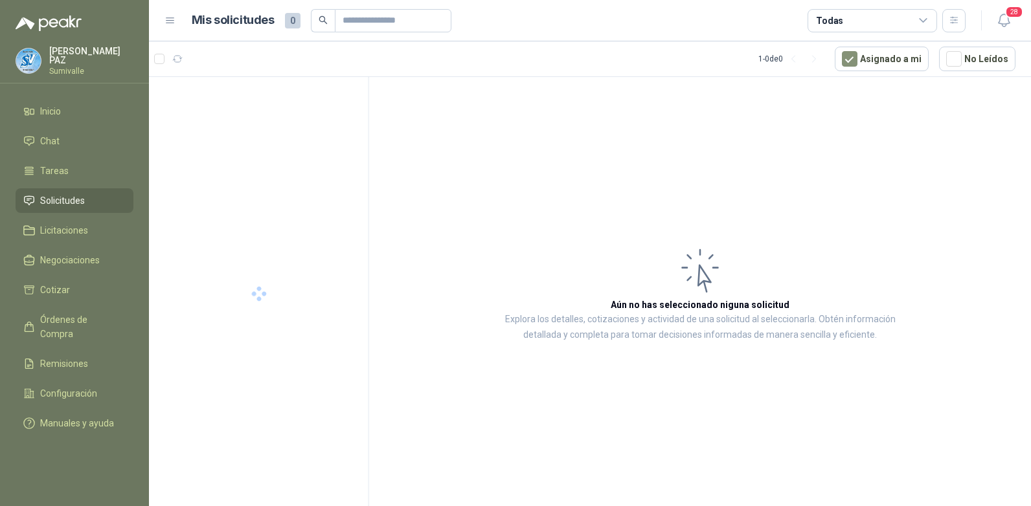
click at [848, 19] on div "Todas" at bounding box center [872, 20] width 130 height 23
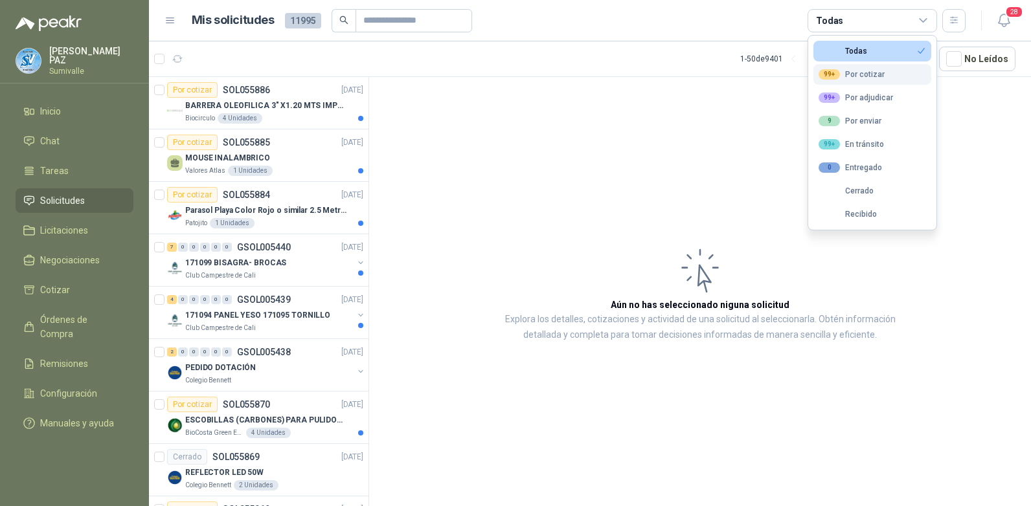
click at [839, 79] on div "99+" at bounding box center [828, 74] width 21 height 10
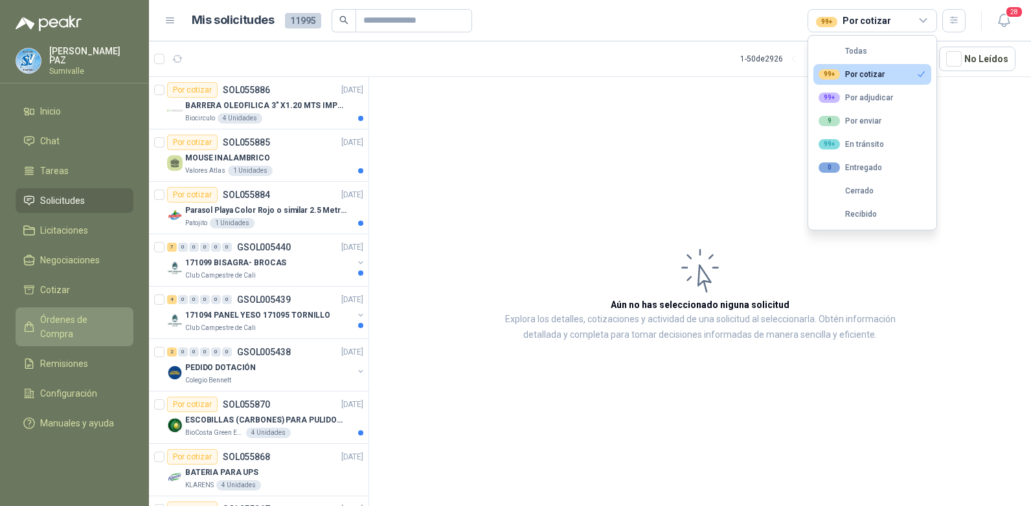
click at [97, 313] on span "Órdenes de Compra" at bounding box center [80, 327] width 81 height 28
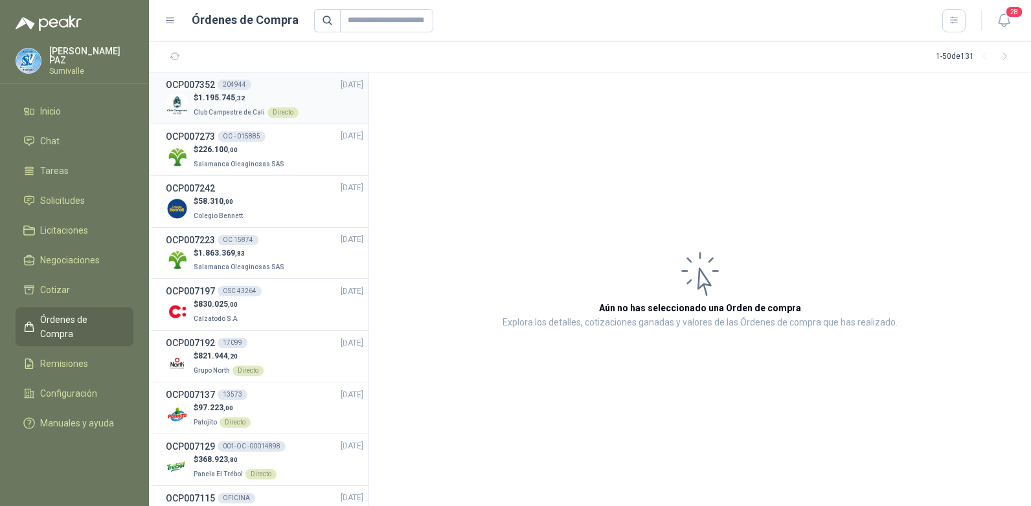
click at [258, 103] on p "$ 1.195.745 ,32" at bounding box center [246, 98] width 105 height 12
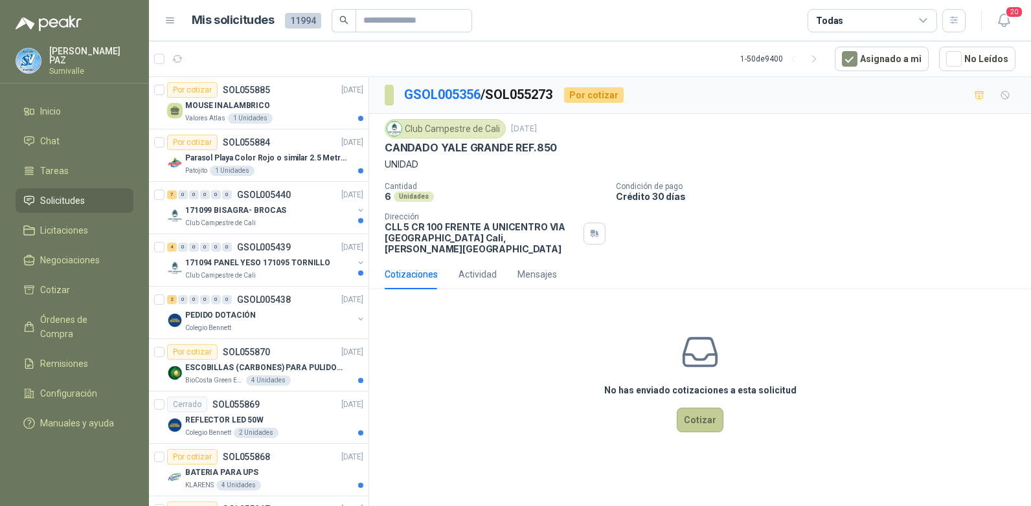
click at [699, 412] on button "Cotizar" at bounding box center [700, 420] width 47 height 25
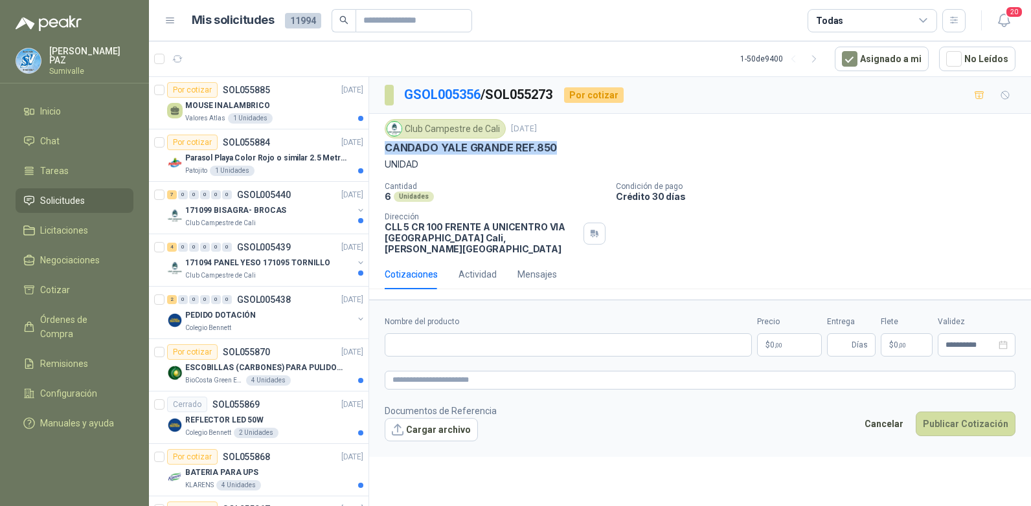
drag, startPoint x: 387, startPoint y: 153, endPoint x: 556, endPoint y: 149, distance: 169.0
click at [556, 149] on div "CANDADO YALE GRANDE REF.850" at bounding box center [700, 148] width 631 height 14
copy p "CANDADO YALE GRANDE REF.850"
click at [471, 333] on input "Nombre del producto" at bounding box center [568, 344] width 367 height 23
paste input "**********"
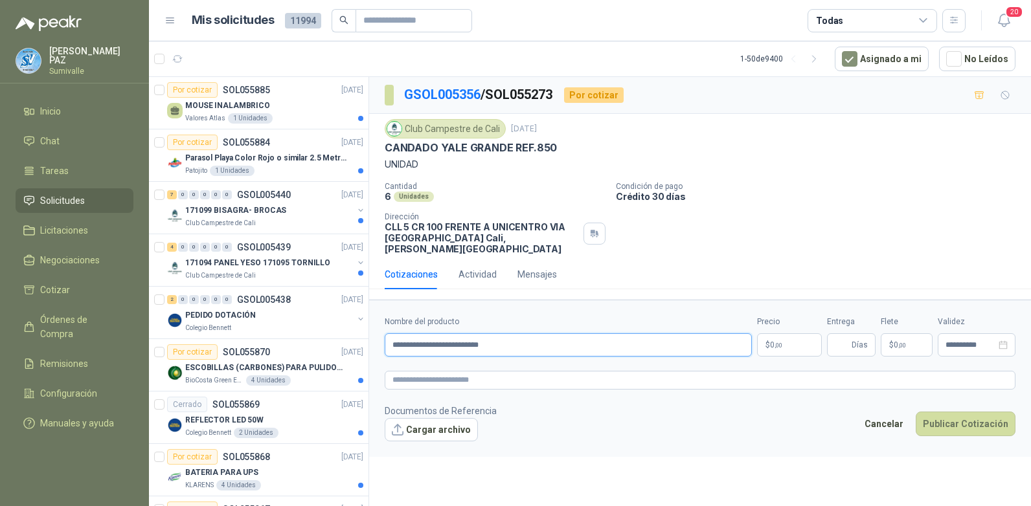
type input "**********"
click at [775, 342] on span ",00" at bounding box center [778, 345] width 8 height 7
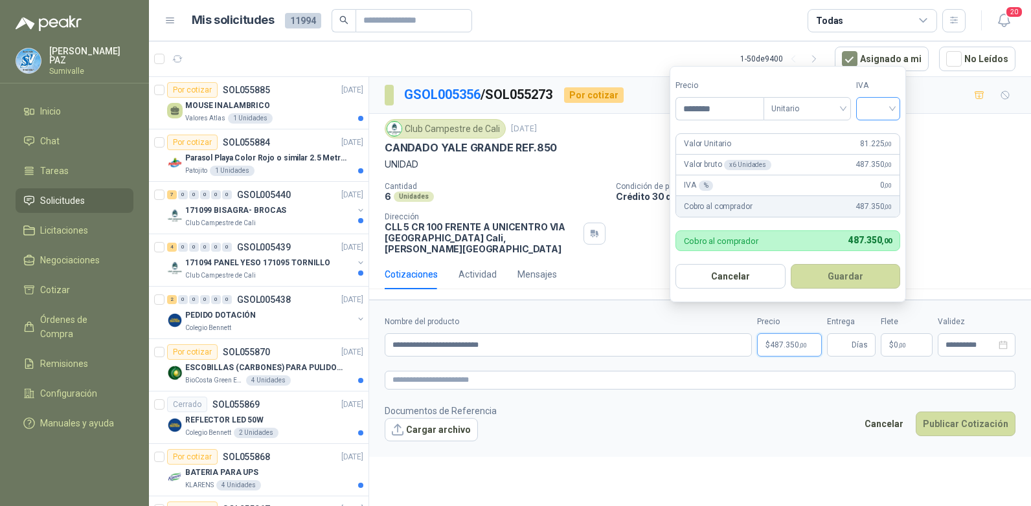
type input "********"
click at [883, 104] on input "search" at bounding box center [878, 107] width 28 height 19
click at [872, 133] on div "19%" at bounding box center [881, 135] width 24 height 14
click at [849, 282] on button "Guardar" at bounding box center [847, 276] width 111 height 25
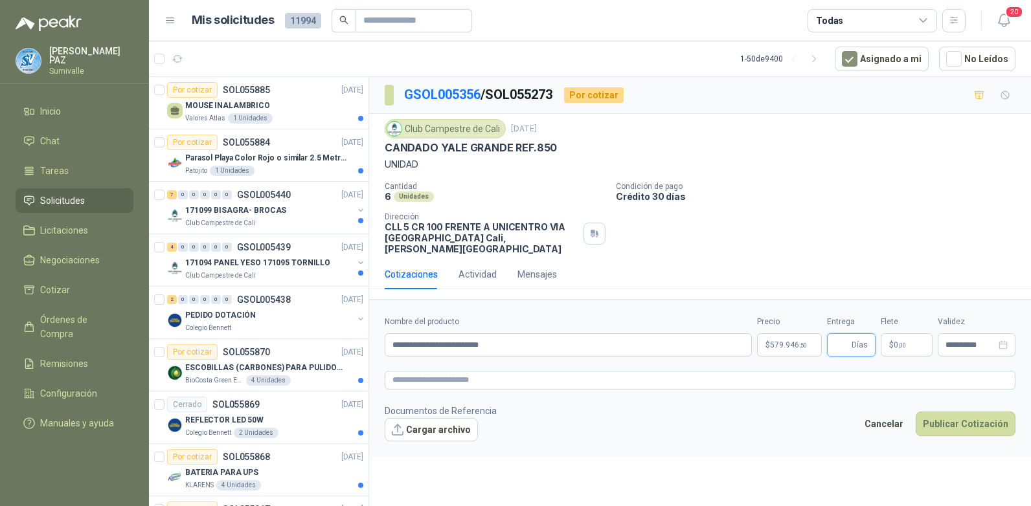
click at [842, 335] on input "Entrega" at bounding box center [842, 345] width 14 height 22
type input "*"
click at [897, 333] on p "$ 0 ,00" at bounding box center [907, 344] width 52 height 23
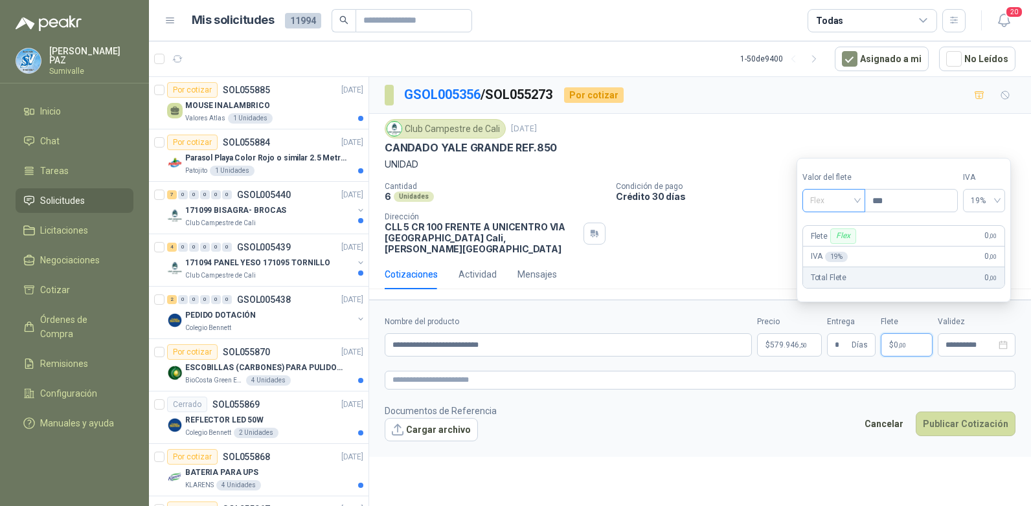
click at [828, 199] on span "Flex" at bounding box center [833, 200] width 47 height 19
click at [841, 252] on div "Incluido" at bounding box center [835, 249] width 45 height 14
click at [975, 416] on button "Publicar Cotización" at bounding box center [966, 424] width 100 height 25
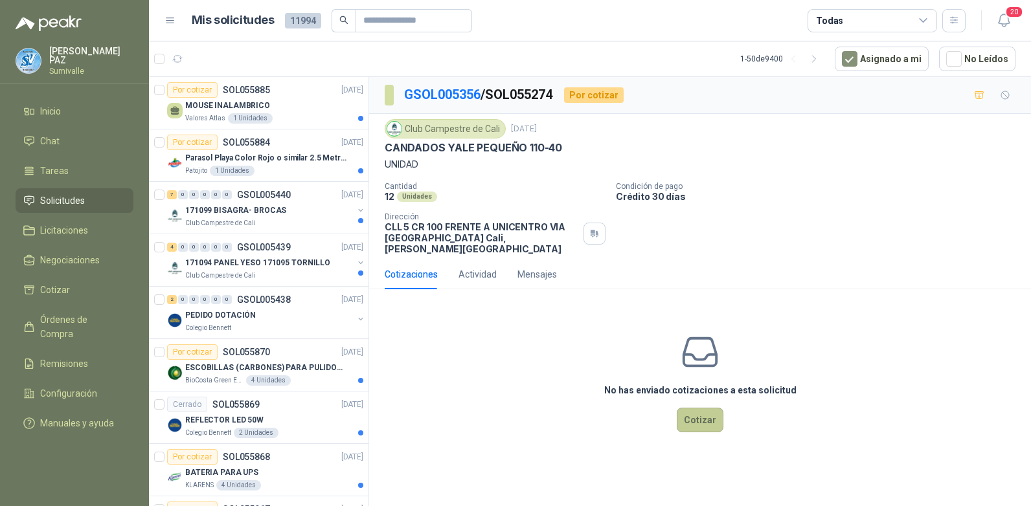
click at [696, 408] on button "Cotizar" at bounding box center [700, 420] width 47 height 25
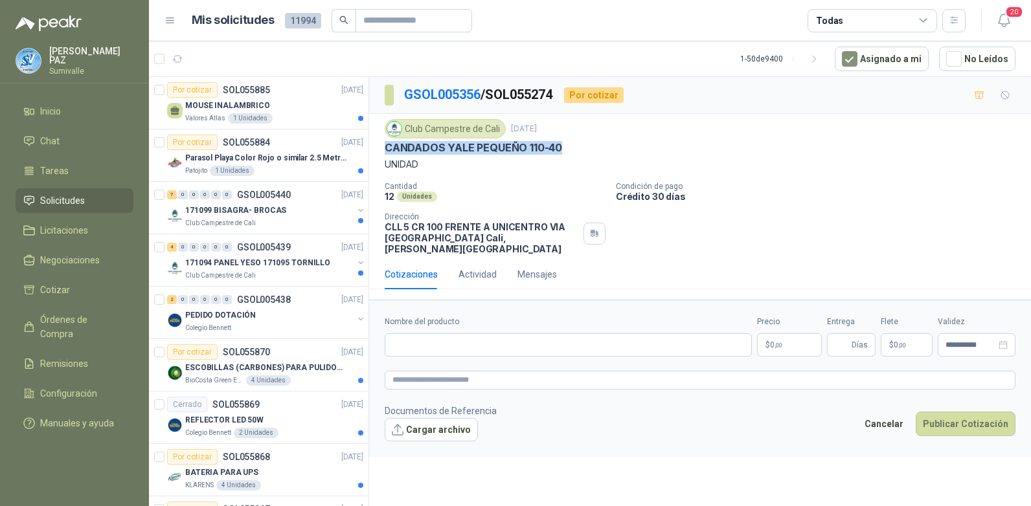
drag, startPoint x: 387, startPoint y: 150, endPoint x: 571, endPoint y: 149, distance: 184.5
click at [571, 149] on div "CANDADOS YALE PEQUEÑO 110-40" at bounding box center [700, 148] width 631 height 14
copy p "CANDADOS YALE PEQUEÑO 110-40"
click at [463, 334] on input "Nombre del producto" at bounding box center [568, 344] width 367 height 23
paste input "**********"
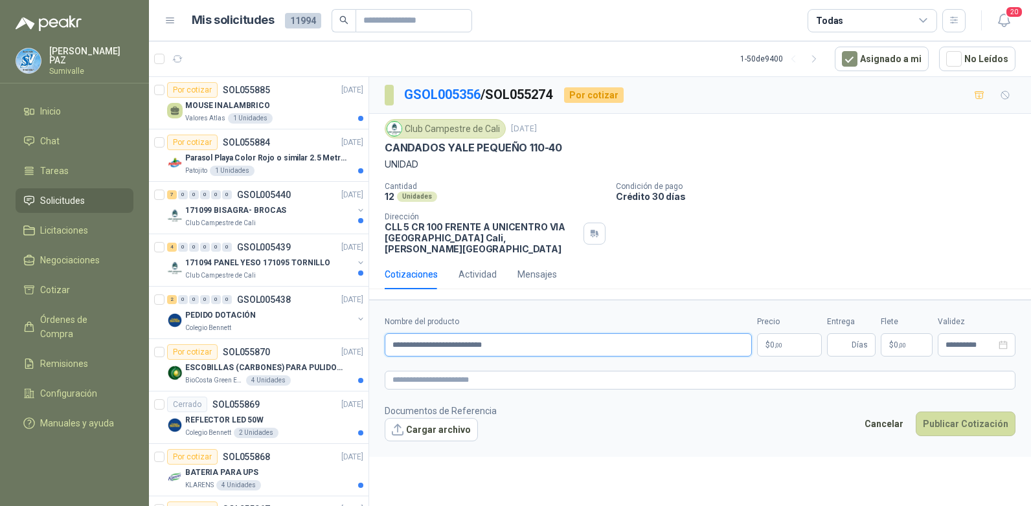
type input "**********"
click at [783, 334] on p "$ 0 ,00" at bounding box center [789, 344] width 65 height 23
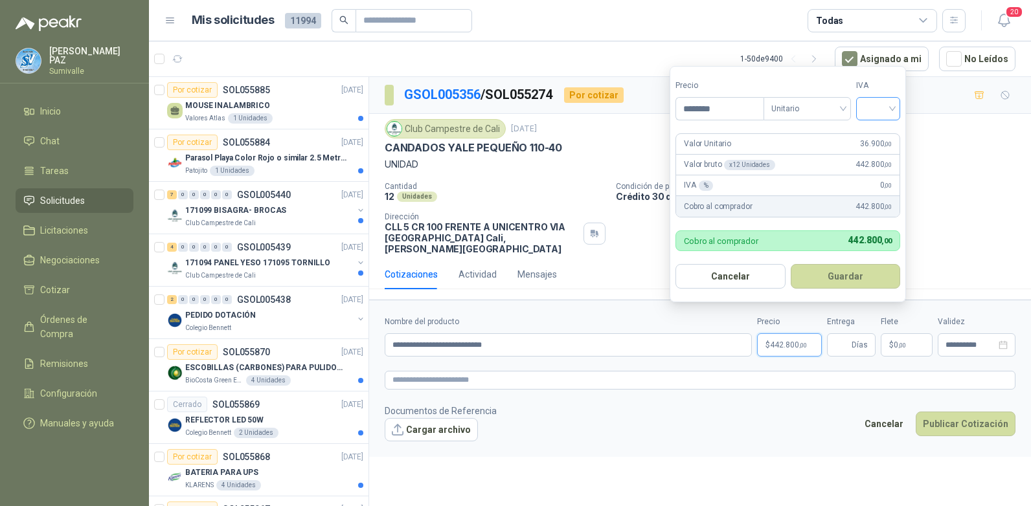
type input "********"
click at [870, 103] on input "search" at bounding box center [878, 107] width 28 height 19
click at [877, 138] on div "19%" at bounding box center [881, 135] width 24 height 14
click at [846, 282] on button "Guardar" at bounding box center [847, 276] width 111 height 25
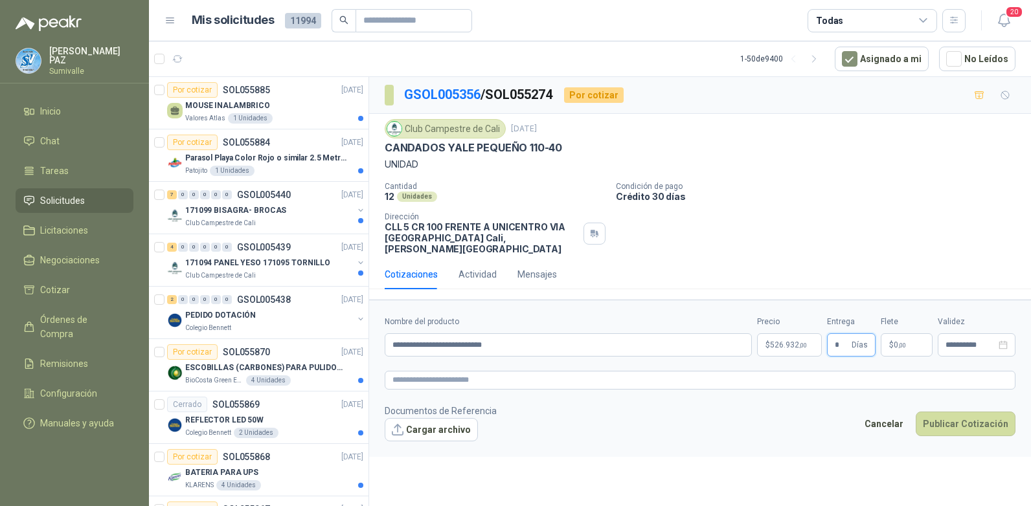
type input "*"
click at [899, 333] on p "$ 0 ,00" at bounding box center [907, 344] width 52 height 23
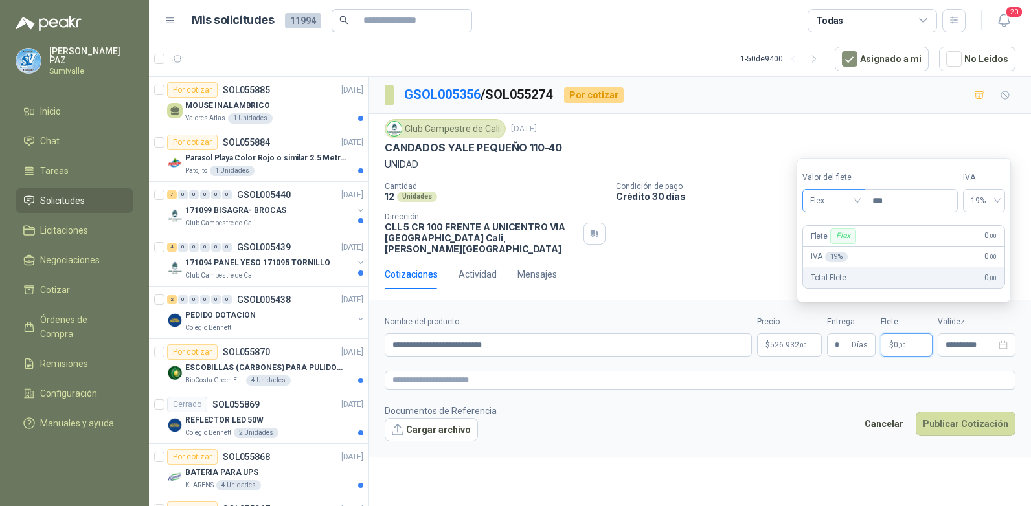
click at [835, 205] on span "Flex" at bounding box center [833, 200] width 47 height 19
click at [838, 253] on div "Incluido" at bounding box center [835, 249] width 45 height 14
click at [961, 412] on button "Publicar Cotización" at bounding box center [966, 424] width 100 height 25
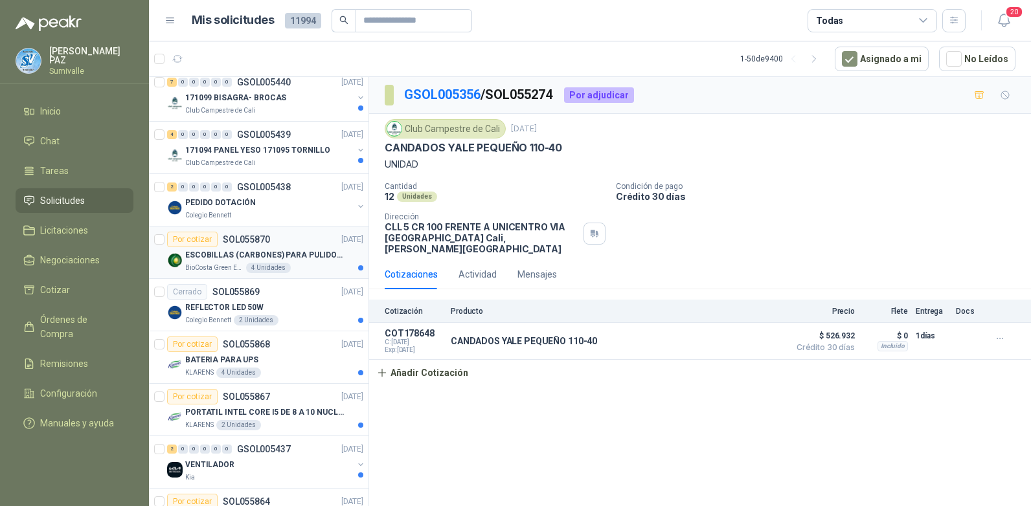
scroll to position [130, 0]
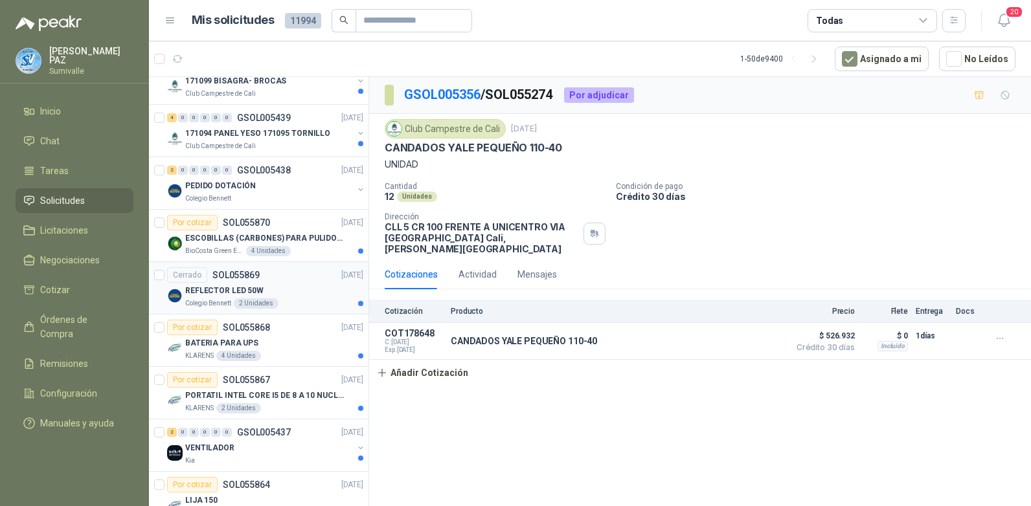
click at [286, 290] on div "REFLECTOR LED 50W" at bounding box center [274, 291] width 178 height 16
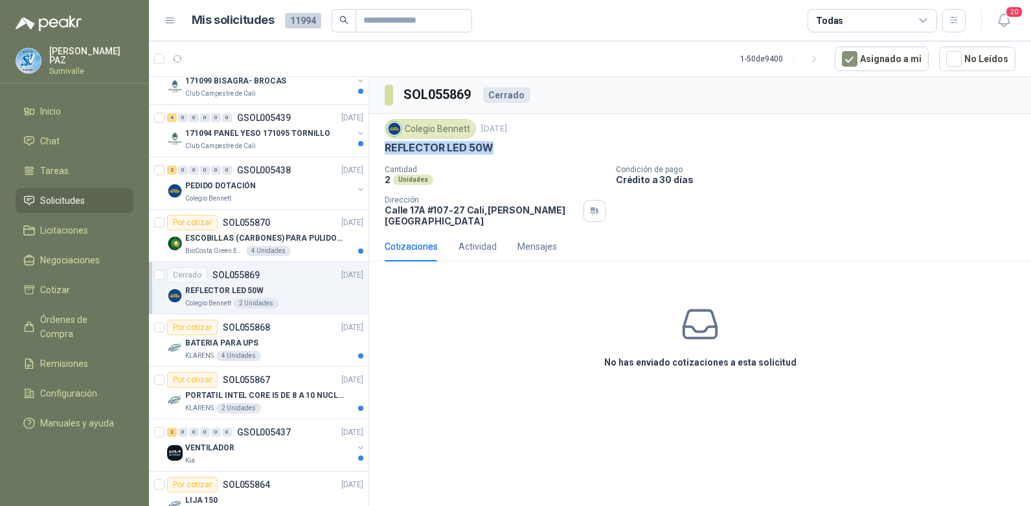
drag, startPoint x: 385, startPoint y: 146, endPoint x: 506, endPoint y: 146, distance: 121.7
click at [506, 146] on div "REFLECTOR LED 50W" at bounding box center [700, 148] width 631 height 14
copy p "REFLECTOR LED 50W"
click at [312, 347] on div "BATERIA PARA UPS" at bounding box center [274, 343] width 178 height 16
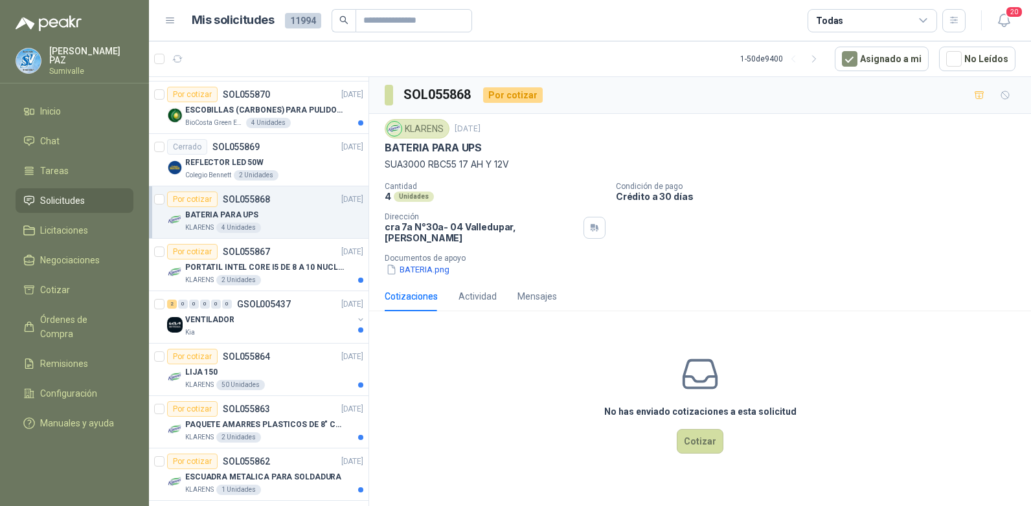
scroll to position [259, 0]
click at [295, 277] on div "KLARENS 2 Unidades" at bounding box center [274, 279] width 178 height 10
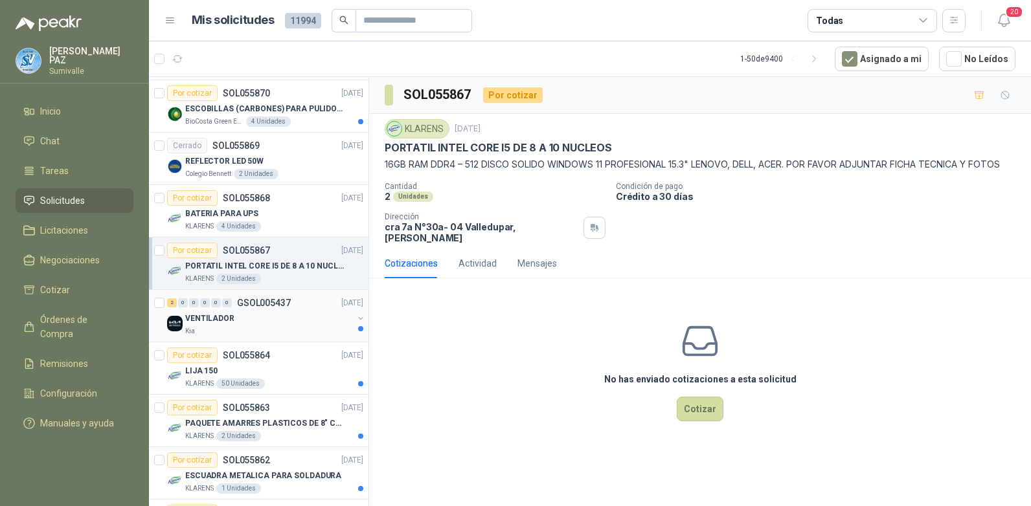
click at [291, 328] on div "Kia" at bounding box center [269, 331] width 168 height 10
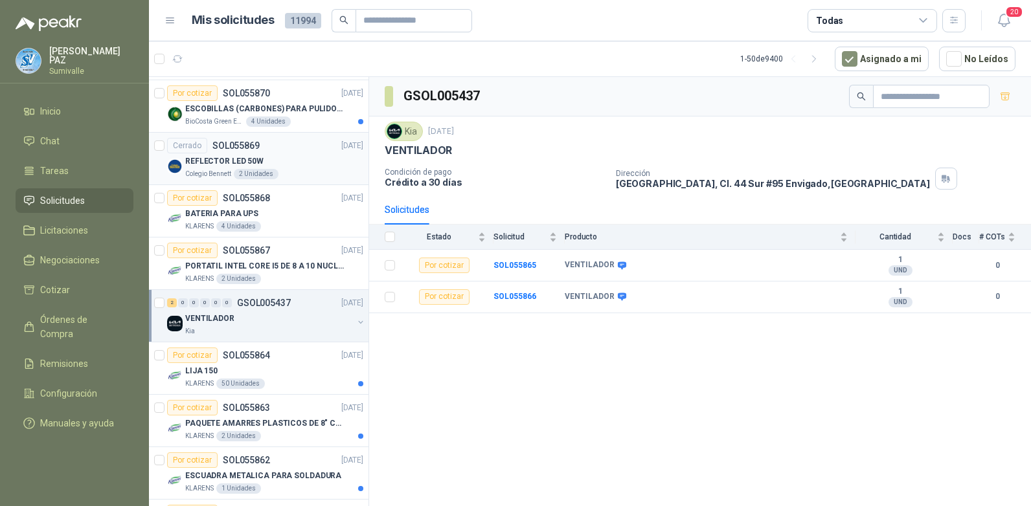
click at [282, 158] on div "REFLECTOR LED 50W" at bounding box center [274, 161] width 178 height 16
